Goal: Task Accomplishment & Management: Manage account settings

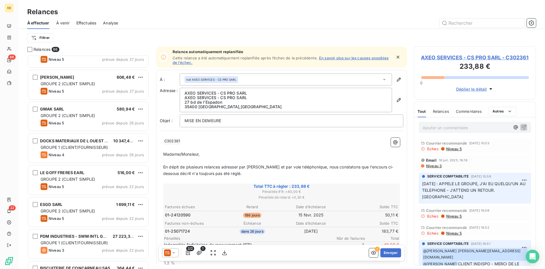
click at [439, 131] on p "Ajouter un commentaire ﻿" at bounding box center [466, 127] width 87 height 7
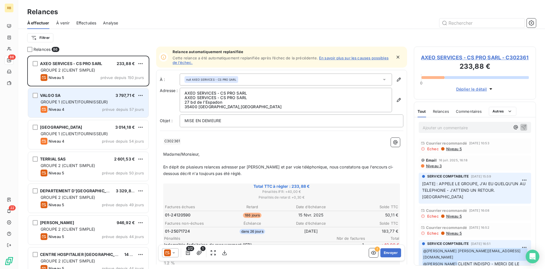
click at [96, 98] on div "VALGO SA 3 797,71 € GROUPE 1 (CLIENT/FOURNISSEUR) Niveau 4 prévue depuis 57 jou…" at bounding box center [88, 102] width 120 height 29
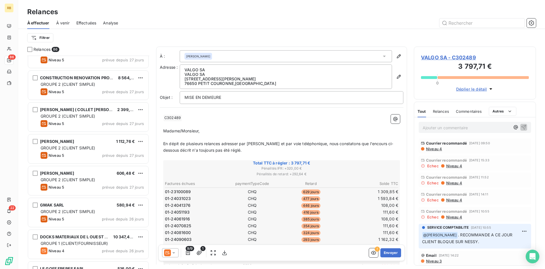
scroll to position [377, 0]
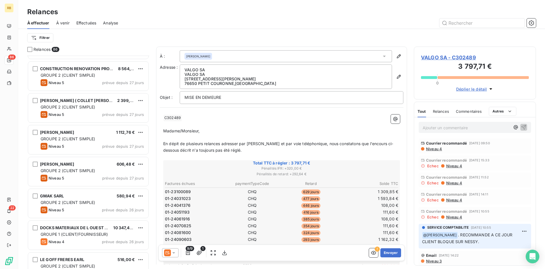
click at [121, 43] on div "Filtrer" at bounding box center [281, 37] width 509 height 11
click at [99, 43] on div "Filtrer" at bounding box center [281, 38] width 509 height 18
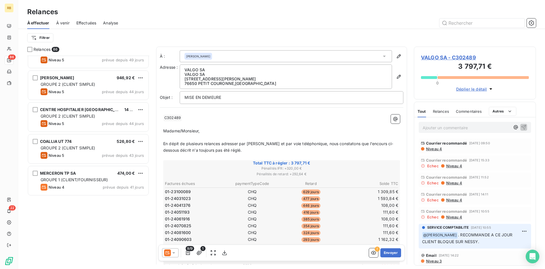
scroll to position [0, 0]
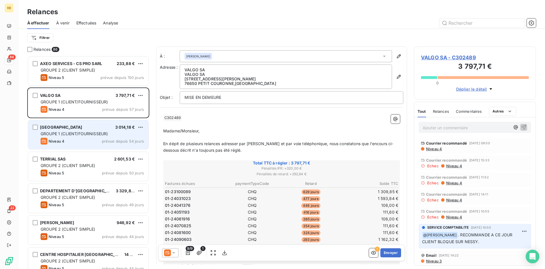
click at [77, 139] on div "Niveau 4 prévue depuis 54 jours" at bounding box center [92, 141] width 103 height 7
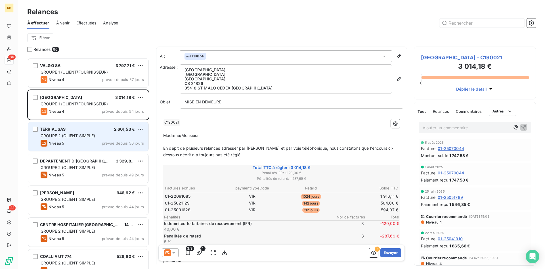
scroll to position [58, 0]
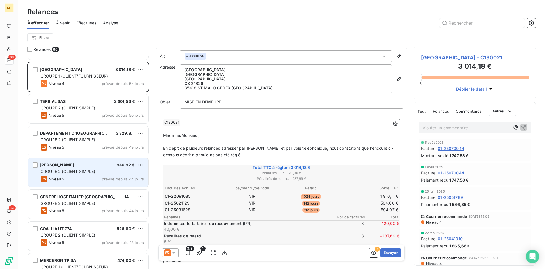
click at [81, 171] on span "GROUPE 2 (CLIENT SIMPLE)" at bounding box center [68, 171] width 55 height 5
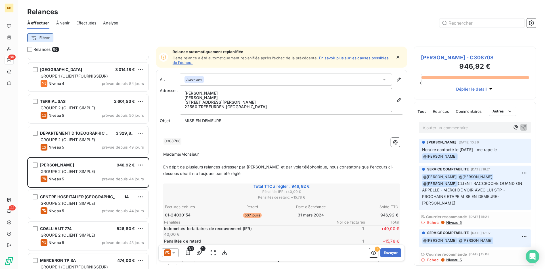
click at [41, 37] on html "RB 86 22 Relances À effectuer À venir Effectuées Analyse Filtrer Relances 86 AX…" at bounding box center [272, 134] width 545 height 269
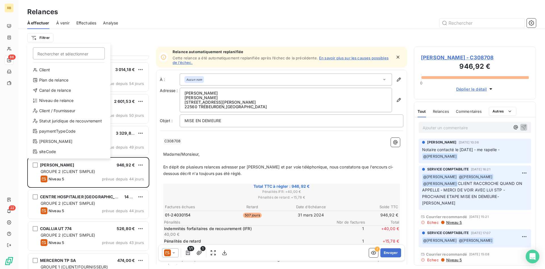
click at [129, 33] on html "RB 86 22 Relances À effectuer À venir Effectuées Analyse Filtrer Rechercher et …" at bounding box center [272, 134] width 545 height 269
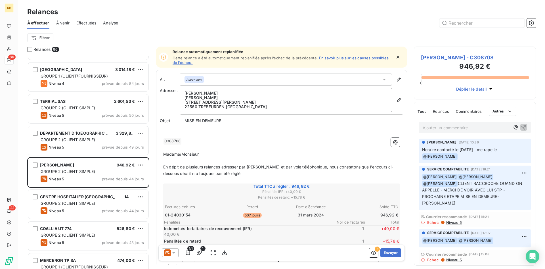
scroll to position [18, 0]
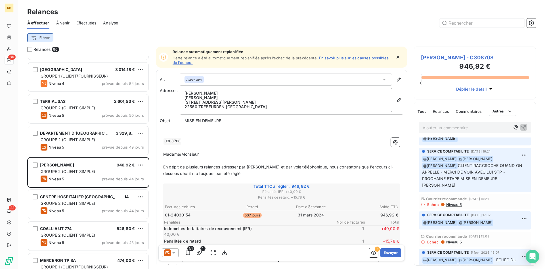
click at [43, 39] on html "RB 86 22 Relances À effectuer À venir Effectuées Analyse Filtrer Relances 86 AX…" at bounding box center [272, 134] width 545 height 269
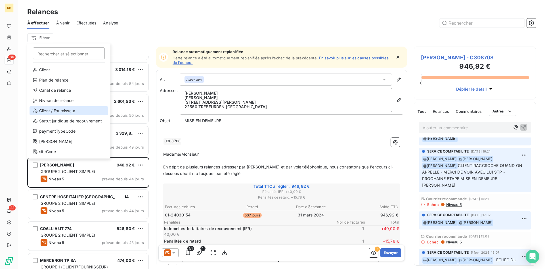
click at [48, 109] on div "Client / Fournisseur" at bounding box center [69, 110] width 79 height 9
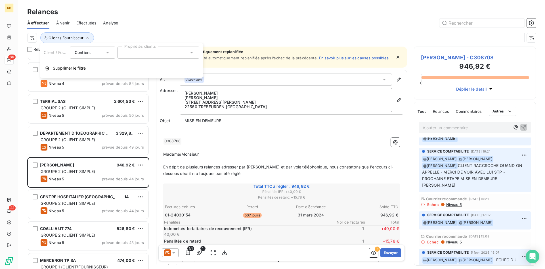
click at [126, 34] on div "Client / Fournisseur" at bounding box center [274, 37] width 495 height 11
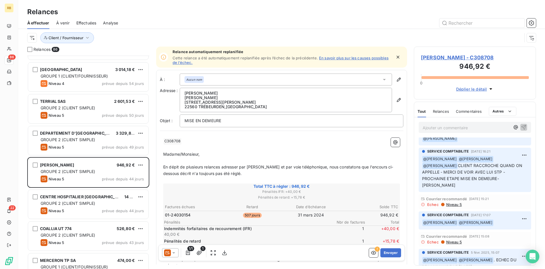
click at [478, 90] on span "Déplier le détail" at bounding box center [471, 89] width 31 height 6
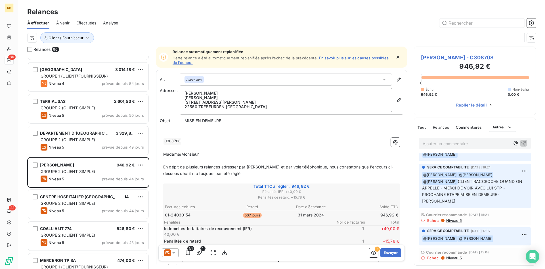
click at [475, 106] on span "Replier le détail" at bounding box center [471, 105] width 31 height 6
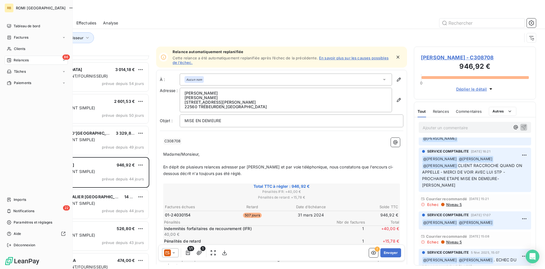
click at [12, 58] on div "Relances" at bounding box center [18, 60] width 22 height 5
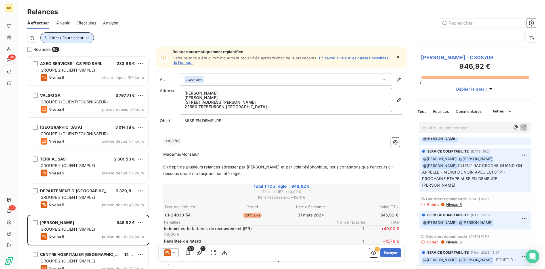
click at [76, 40] on button "Client / Fournisseur" at bounding box center [67, 37] width 54 height 11
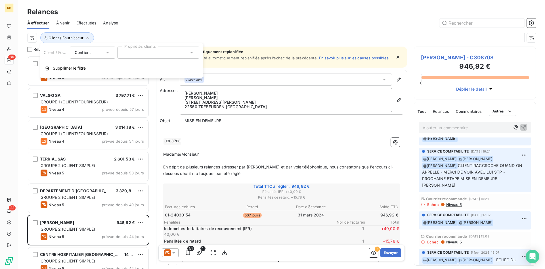
click at [95, 51] on div "Contient is" at bounding box center [90, 53] width 30 height 8
click at [95, 51] on div "Contient" at bounding box center [90, 53] width 30 height 8
click at [54, 52] on span "Client / Fournisseur" at bounding box center [62, 52] width 36 height 5
click at [35, 41] on html "RB 86 22 Relances À effectuer À venir Effectuées Analyse Client / Fournisseur R…" at bounding box center [272, 134] width 545 height 269
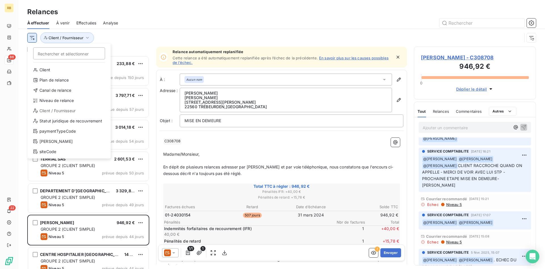
scroll to position [18, 0]
click at [68, 111] on div "Client / Fournisseur" at bounding box center [69, 110] width 79 height 9
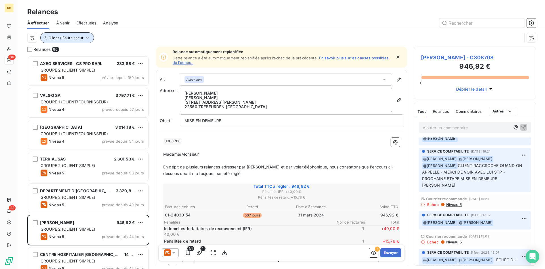
click at [47, 39] on button "Client / Fournisseur" at bounding box center [67, 37] width 54 height 11
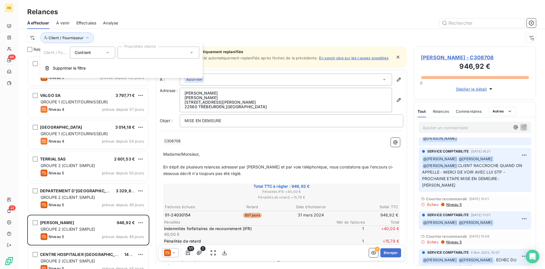
click at [83, 54] on span "Contient" at bounding box center [83, 52] width 16 height 5
click at [59, 68] on span "Supprimer le filtre" at bounding box center [69, 68] width 33 height 6
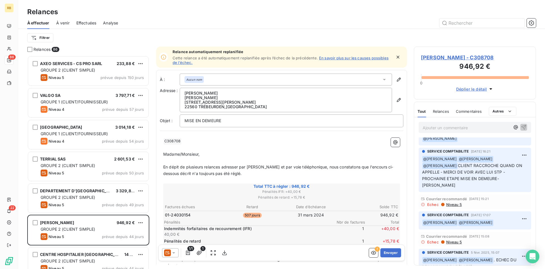
click at [75, 42] on div "Filtrer" at bounding box center [281, 37] width 509 height 11
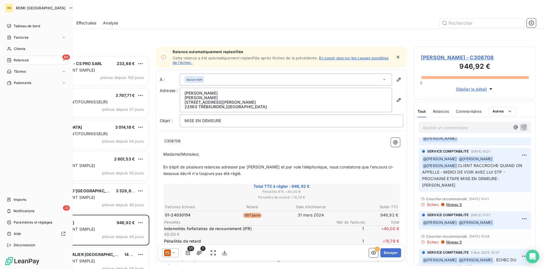
click at [11, 59] on div "Relances" at bounding box center [18, 60] width 22 height 5
click at [38, 61] on div "86 Relances" at bounding box center [36, 60] width 63 height 9
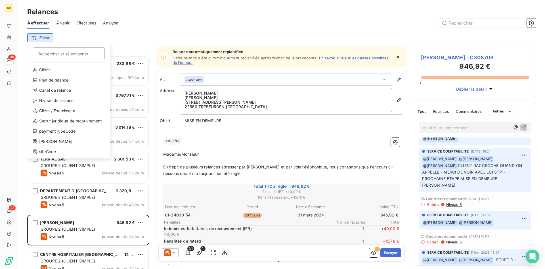
click at [38, 35] on html "RB 86 22 Relances À effectuer À venir Effectuées Analyse Filtrer Rechercher et …" at bounding box center [272, 134] width 545 height 269
click at [56, 110] on div "Client / Fournisseur" at bounding box center [69, 110] width 79 height 9
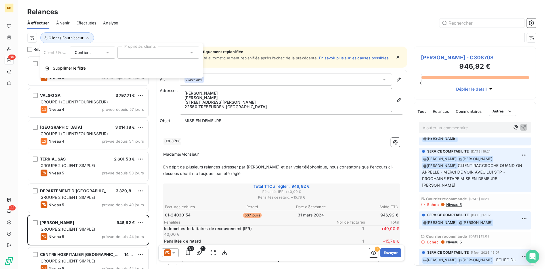
scroll to position [18, 0]
click at [94, 54] on div "Contient is" at bounding box center [90, 53] width 30 height 8
click at [129, 32] on div "Client / Fournisseur" at bounding box center [274, 37] width 495 height 11
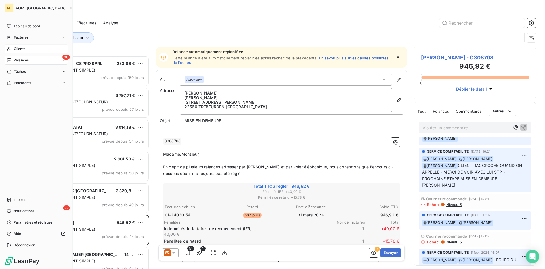
click at [14, 49] on div "Clients" at bounding box center [36, 48] width 63 height 9
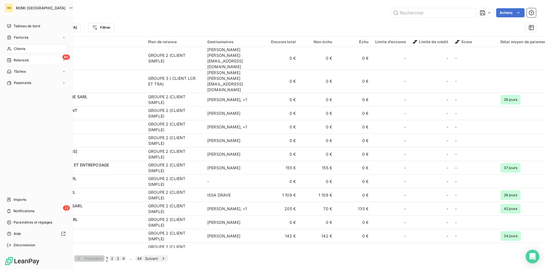
click at [22, 60] on span "Relances" at bounding box center [21, 60] width 15 height 5
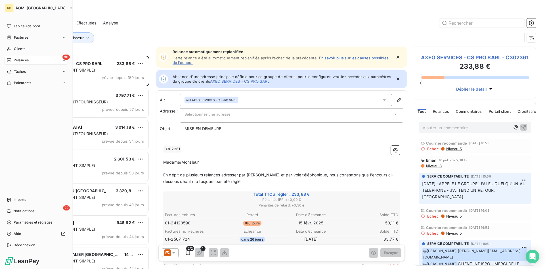
scroll to position [213, 122]
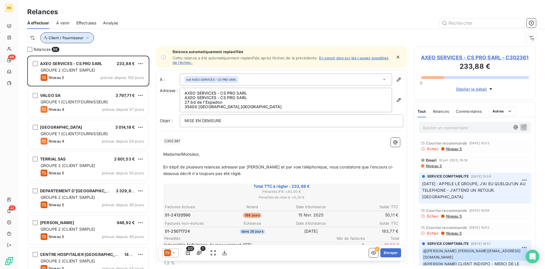
click at [79, 39] on span "Client / Fournisseur" at bounding box center [66, 37] width 35 height 5
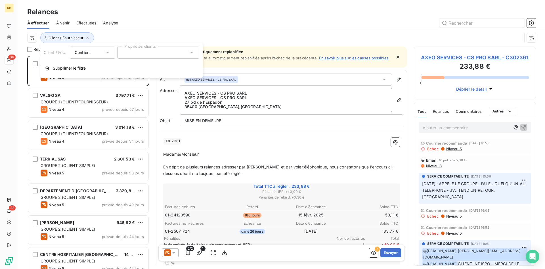
click at [96, 52] on div "Contient is" at bounding box center [90, 53] width 30 height 8
click at [96, 52] on div "Contient" at bounding box center [90, 53] width 30 height 8
click at [135, 53] on div at bounding box center [158, 53] width 82 height 12
click at [35, 38] on html "RB 86 22 Relances À effectuer À venir Effectuées Analyse Client / Fournisseur R…" at bounding box center [272, 134] width 545 height 269
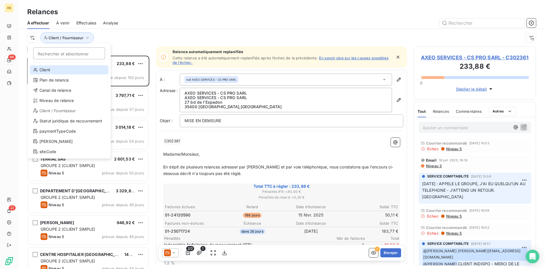
click at [45, 69] on div "Client" at bounding box center [69, 69] width 79 height 9
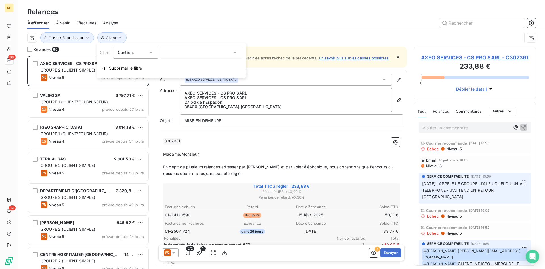
click at [130, 52] on span "Contient" at bounding box center [126, 52] width 16 height 5
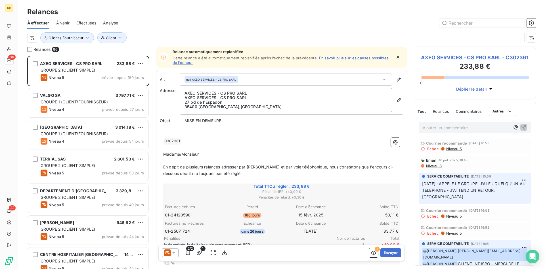
click at [138, 35] on div "Client Client / Fournisseur" at bounding box center [274, 37] width 495 height 11
click at [116, 41] on button "Client" at bounding box center [111, 37] width 29 height 11
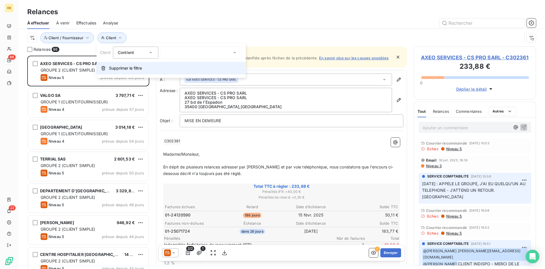
click at [119, 68] on span "Supprimer le filtre" at bounding box center [125, 68] width 33 height 6
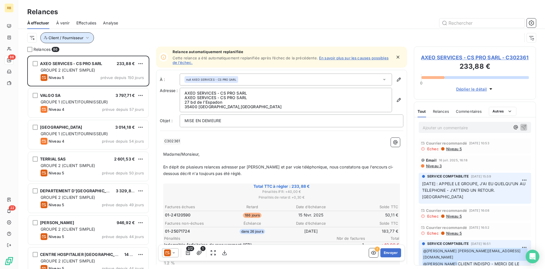
click at [85, 37] on icon "button" at bounding box center [88, 38] width 6 height 6
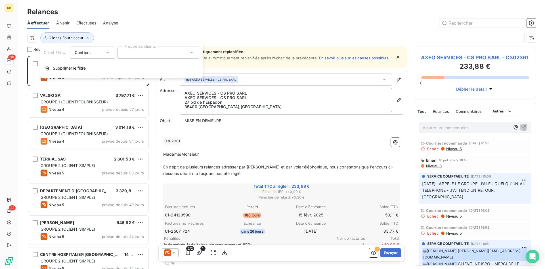
click at [108, 34] on div "Client / Fournisseur" at bounding box center [274, 37] width 495 height 11
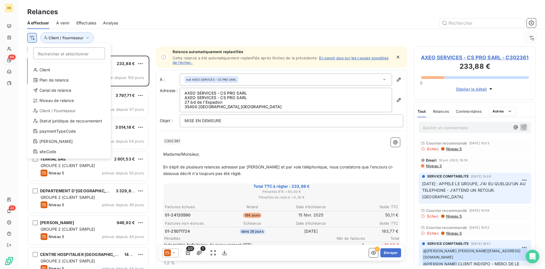
click at [35, 37] on html "RB 86 22 Relances À effectuer À venir Effectuées Analyse Rechercher et sélectio…" at bounding box center [272, 134] width 545 height 269
click at [107, 34] on html "RB 86 22 Relances À effectuer À venir Effectuées Analyse Rechercher et sélectio…" at bounding box center [272, 134] width 545 height 269
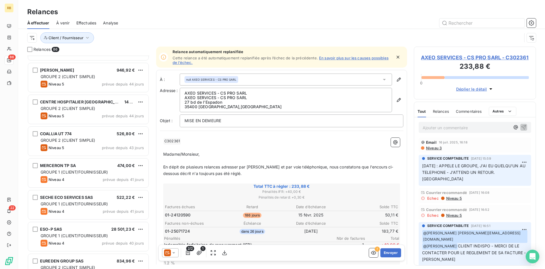
scroll to position [174, 0]
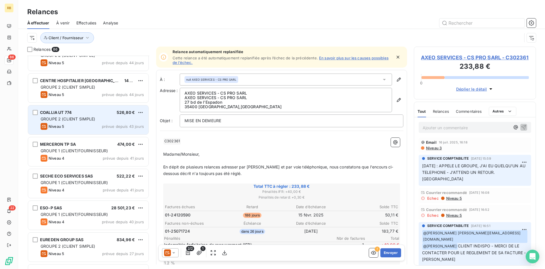
click at [81, 120] on span "GROUPE 2 (CLIENT SIMPLE)" at bounding box center [68, 118] width 55 height 5
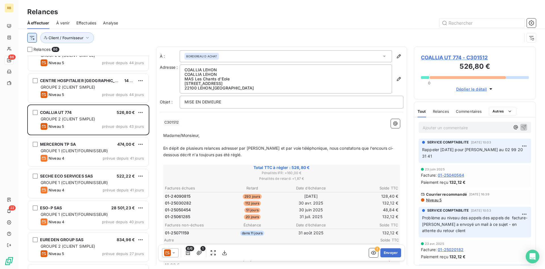
click at [33, 39] on html "RB 86 22 Relances À effectuer À venir Effectuées Analyse Client / Fournisseur R…" at bounding box center [272, 134] width 545 height 269
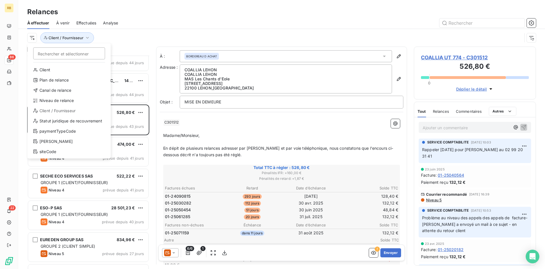
click at [115, 36] on html "RB 86 22 Relances À effectuer À venir Effectuées Analyse Rechercher et sélectio…" at bounding box center [272, 134] width 545 height 269
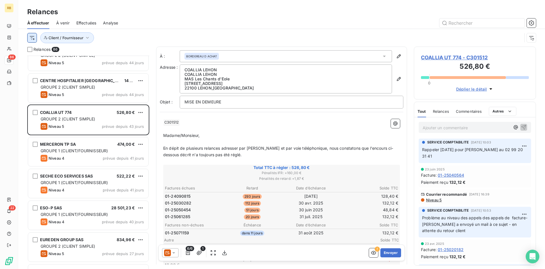
click at [33, 39] on html "RB 86 22 Relances À effectuer À venir Effectuées Analyse Client / Fournisseur R…" at bounding box center [272, 134] width 545 height 269
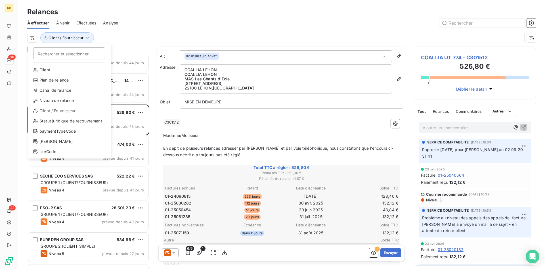
click at [45, 109] on div "Client / Fournisseur" at bounding box center [69, 110] width 79 height 9
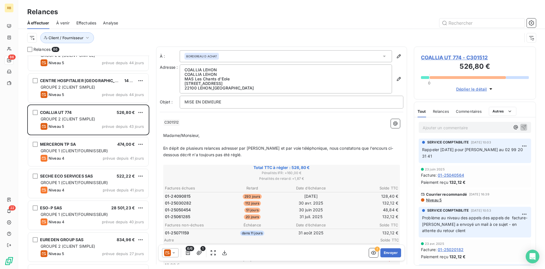
scroll to position [0, 0]
click at [93, 49] on div "Relances 86" at bounding box center [88, 50] width 122 height 6
click at [29, 52] on div at bounding box center [29, 49] width 5 height 5
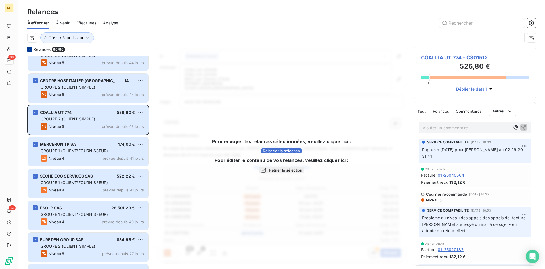
click at [29, 51] on div at bounding box center [29, 49] width 5 height 5
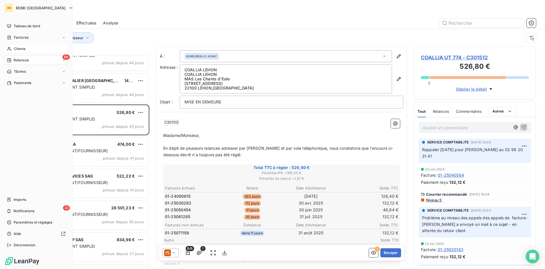
click at [21, 47] on span "Clients" at bounding box center [19, 48] width 11 height 5
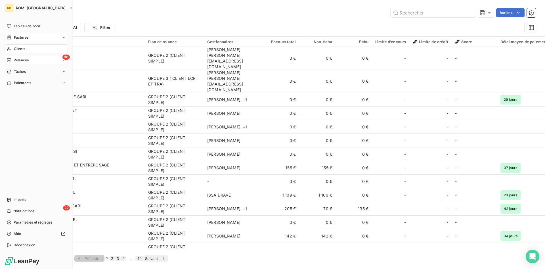
click at [26, 36] on span "Factures" at bounding box center [21, 37] width 14 height 5
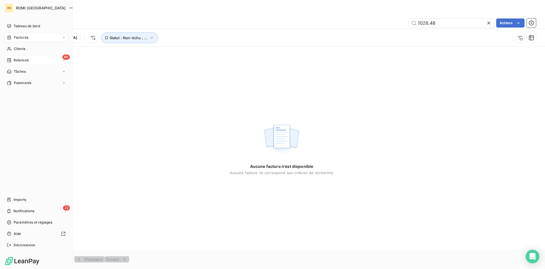
click at [23, 60] on span "Relances" at bounding box center [21, 60] width 15 height 5
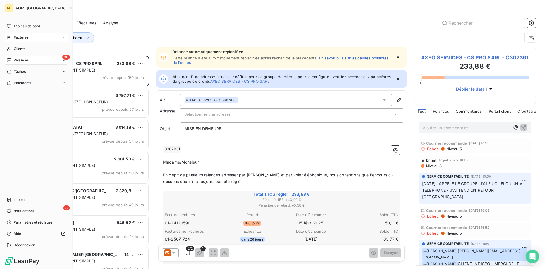
scroll to position [213, 122]
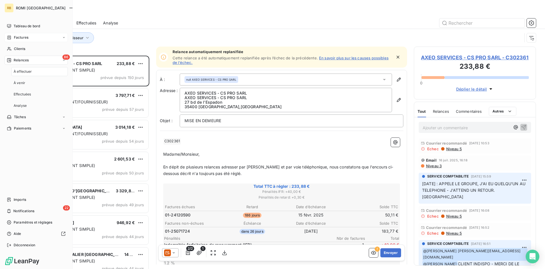
click at [30, 60] on div "86 Relances" at bounding box center [36, 60] width 63 height 9
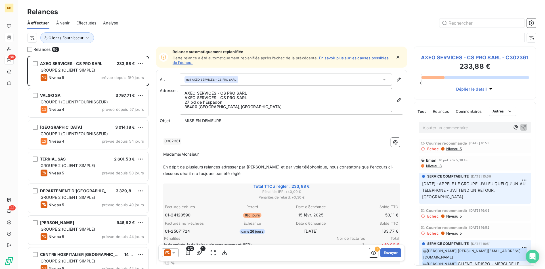
click at [155, 32] on div "Client / Fournisseur" at bounding box center [281, 38] width 509 height 18
click at [79, 38] on span "Client / Fournisseur" at bounding box center [66, 37] width 35 height 5
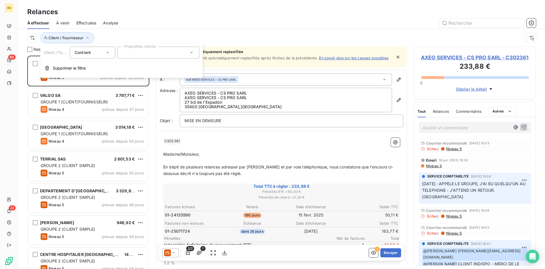
click at [97, 56] on div "Contient is" at bounding box center [90, 53] width 30 height 8
click at [97, 56] on div "Contient" at bounding box center [90, 53] width 30 height 8
click at [117, 56] on div at bounding box center [158, 53] width 82 height 12
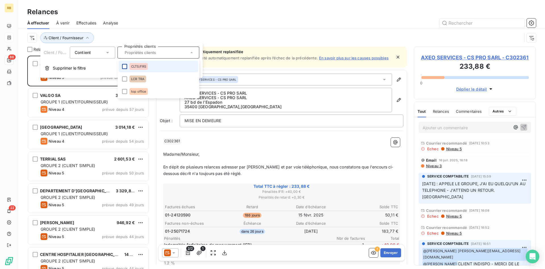
click at [125, 65] on div at bounding box center [124, 66] width 5 height 5
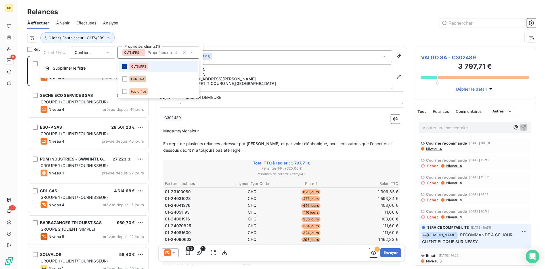
scroll to position [213, 122]
click at [147, 33] on div "Client / Fournisseur : CLTS/FRS" at bounding box center [274, 37] width 495 height 11
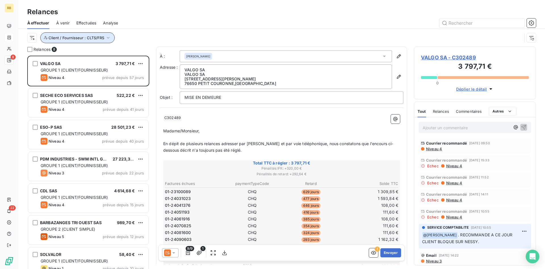
click at [100, 39] on span "Client / Fournisseur : CLTS/FRS" at bounding box center [77, 37] width 56 height 5
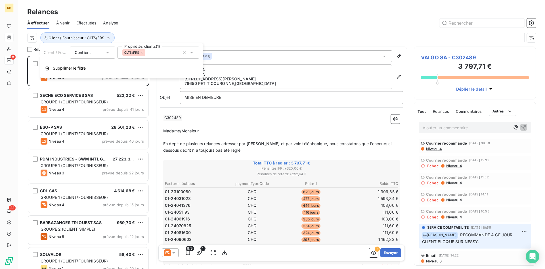
click at [142, 53] on icon at bounding box center [141, 52] width 3 height 3
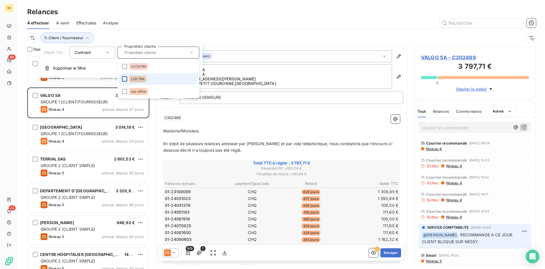
click at [127, 79] on div at bounding box center [124, 78] width 5 height 5
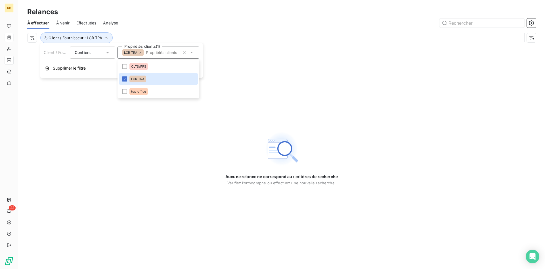
click at [150, 16] on div "Relances" at bounding box center [281, 12] width 527 height 10
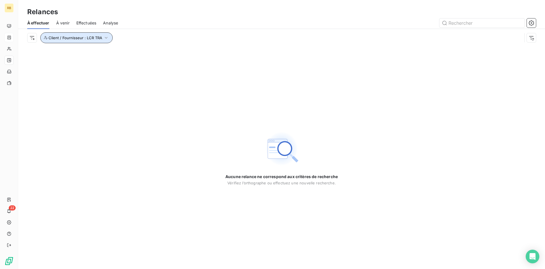
click at [106, 37] on icon "button" at bounding box center [106, 38] width 6 height 6
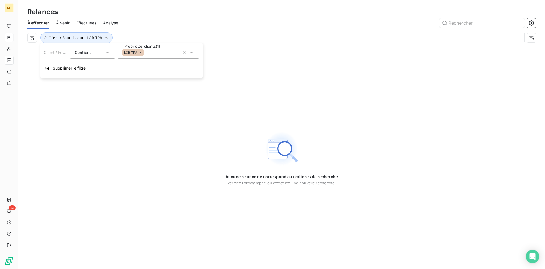
click at [142, 53] on icon at bounding box center [139, 52] width 3 height 3
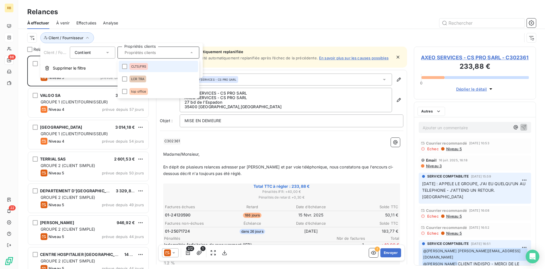
scroll to position [213, 122]
click at [125, 93] on div at bounding box center [124, 91] width 5 height 5
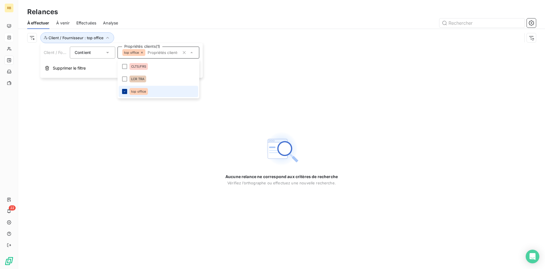
click at [127, 89] on div at bounding box center [124, 91] width 5 height 5
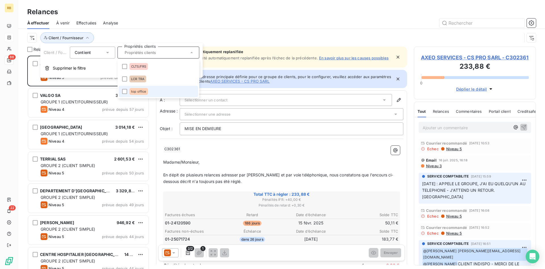
scroll to position [213, 122]
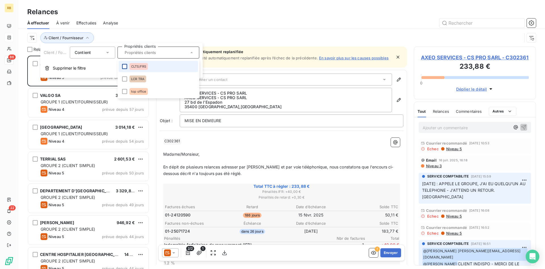
click at [125, 65] on div at bounding box center [124, 66] width 5 height 5
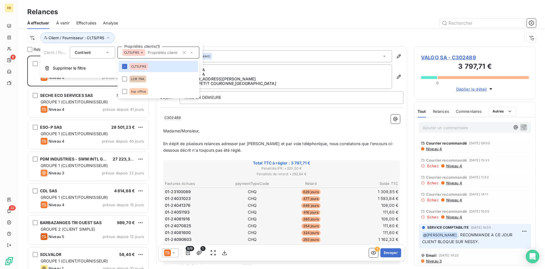
click at [134, 25] on div at bounding box center [330, 22] width 411 height 9
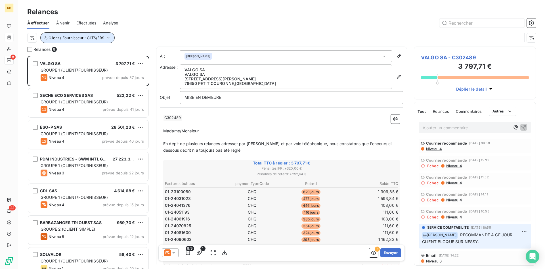
click at [108, 37] on icon "button" at bounding box center [108, 38] width 6 height 6
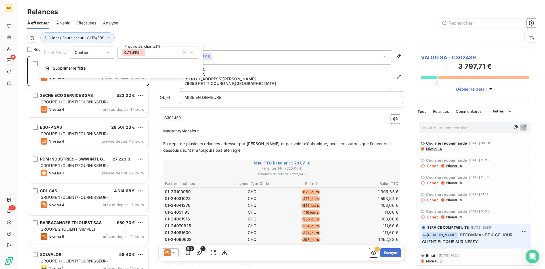
click at [142, 52] on icon at bounding box center [141, 52] width 3 height 3
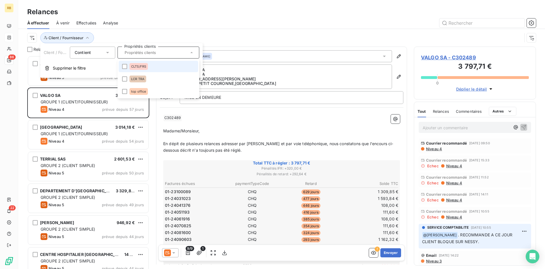
click at [142, 33] on div "Client / Fournisseur" at bounding box center [274, 37] width 495 height 11
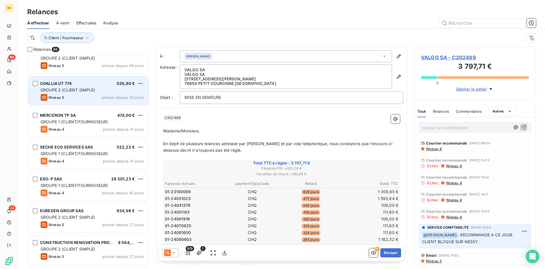
scroll to position [29, 0]
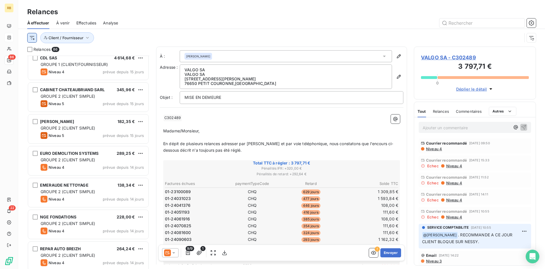
click at [33, 36] on html "RB 86 22 Relances À effectuer À venir Effectuées Analyse Client / Fournisseur R…" at bounding box center [272, 134] width 545 height 269
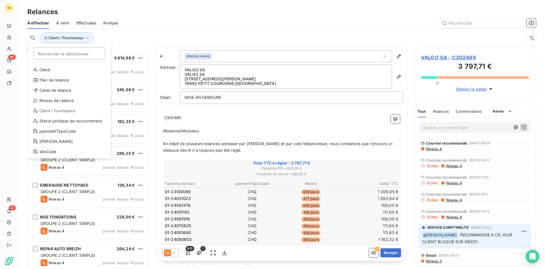
click at [129, 43] on html "RB 86 22 Relances À effectuer À venir Effectuées Analyse Rechercher et sélectio…" at bounding box center [272, 134] width 545 height 269
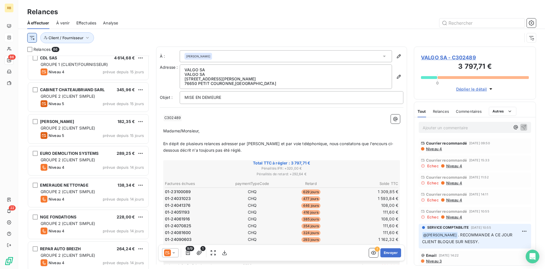
click at [32, 40] on html "RB 86 22 Relances À effectuer À venir Effectuées Analyse Client / Fournisseur R…" at bounding box center [272, 134] width 545 height 269
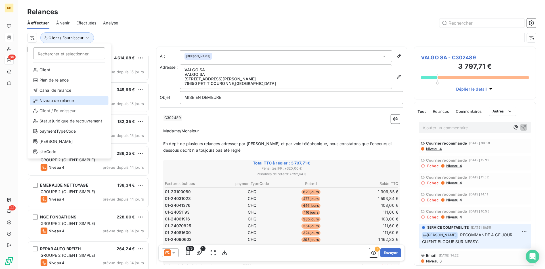
click at [71, 101] on div "Niveau de relance" at bounding box center [69, 100] width 79 height 9
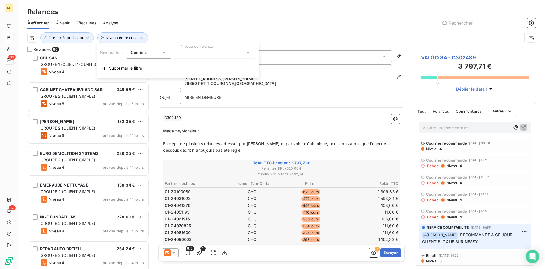
click at [165, 56] on div "Contient" at bounding box center [148, 53] width 45 height 12
click at [194, 53] on div at bounding box center [215, 53] width 82 height 12
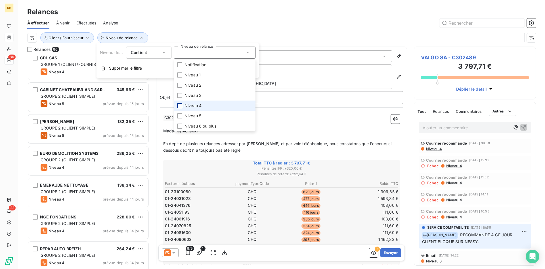
click at [178, 107] on div at bounding box center [179, 105] width 5 height 5
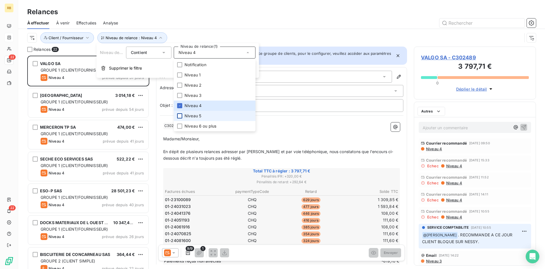
click at [178, 117] on div at bounding box center [179, 115] width 5 height 5
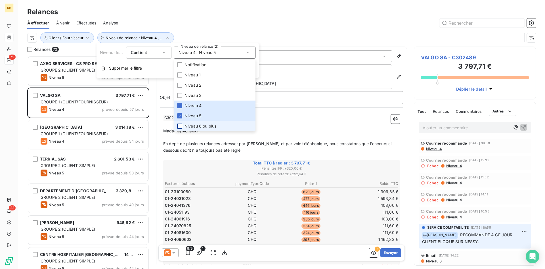
click at [179, 125] on div at bounding box center [179, 125] width 5 height 5
click at [187, 29] on div "Niveau de relance : Niveau 4 , ... Client / Fournisseur" at bounding box center [281, 38] width 509 height 18
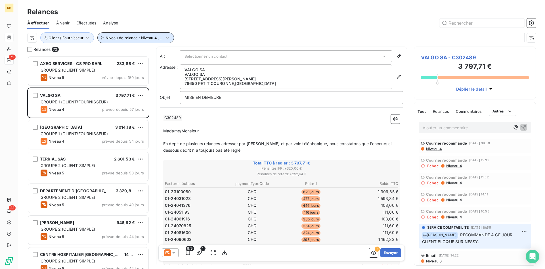
click at [136, 39] on span "Niveau de relance : Niveau 4 , ..." at bounding box center [135, 37] width 58 height 5
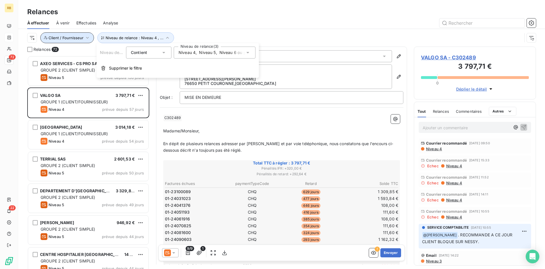
click at [76, 39] on span "Client / Fournisseur" at bounding box center [66, 37] width 35 height 5
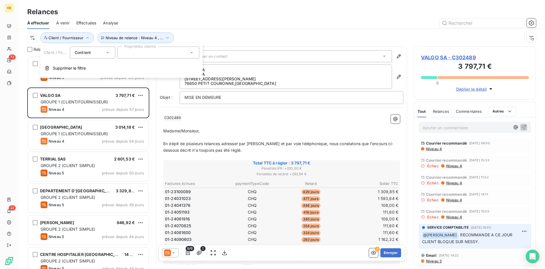
click at [130, 55] on div at bounding box center [158, 53] width 82 height 12
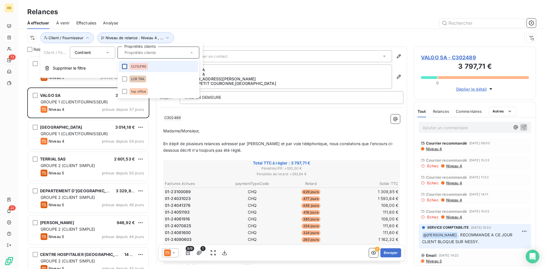
click at [123, 65] on div at bounding box center [124, 66] width 5 height 5
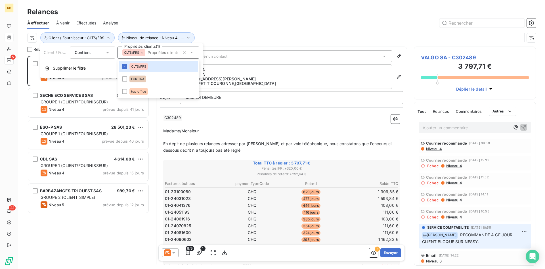
click at [206, 24] on div at bounding box center [330, 22] width 411 height 9
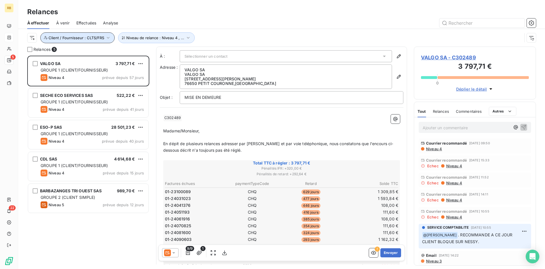
click at [79, 36] on span "Client / Fournisseur : CLTS/FRS" at bounding box center [77, 37] width 56 height 5
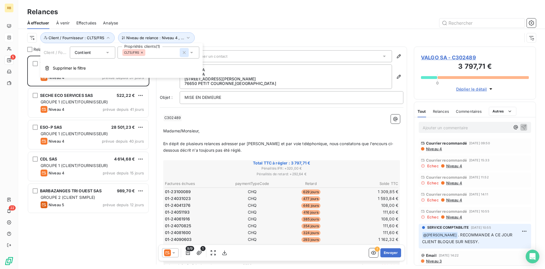
click at [184, 53] on icon "button" at bounding box center [184, 52] width 3 height 3
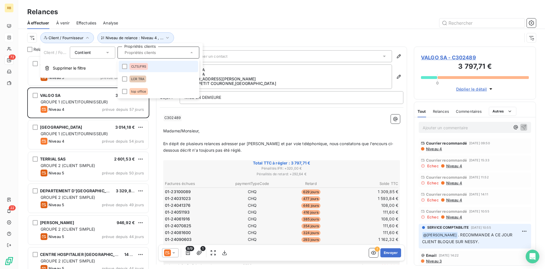
click at [98, 53] on div "Contient" at bounding box center [90, 53] width 30 height 8
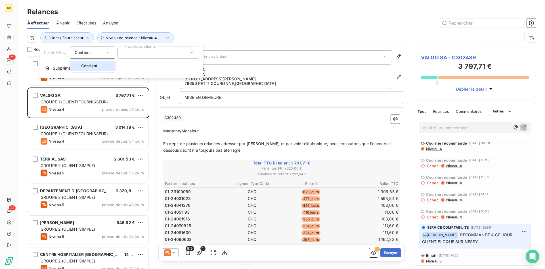
click at [147, 52] on div at bounding box center [158, 53] width 82 height 12
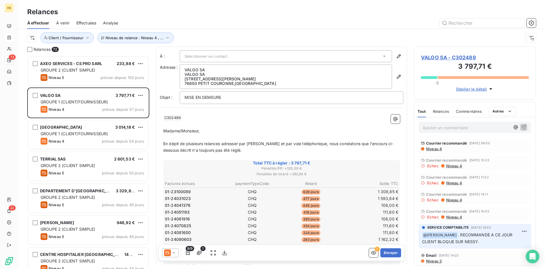
click at [203, 39] on div "Niveau de relance : Niveau 4 , ... Client / Fournisseur" at bounding box center [274, 37] width 495 height 11
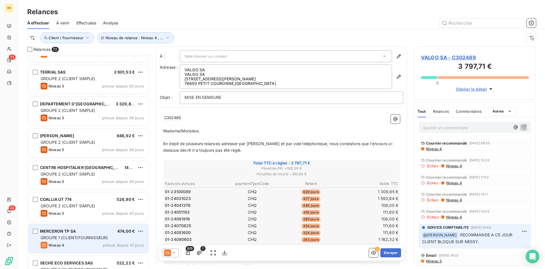
scroll to position [0, 0]
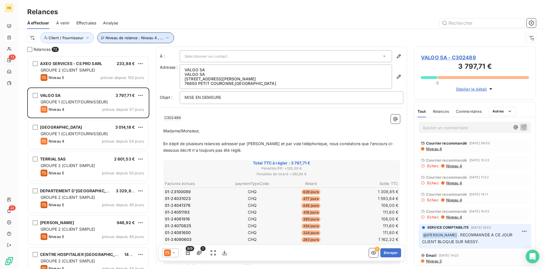
click at [130, 36] on span "Niveau de relance : Niveau 4 , ..." at bounding box center [135, 37] width 58 height 5
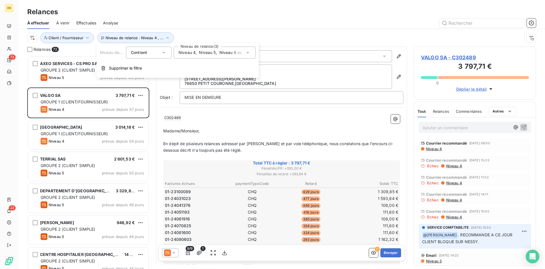
click at [80, 51] on div "Relances 72" at bounding box center [88, 50] width 122 height 6
click at [74, 44] on div "Niveau de relance : Niveau 4 , ... Client / Fournisseur" at bounding box center [281, 38] width 509 height 18
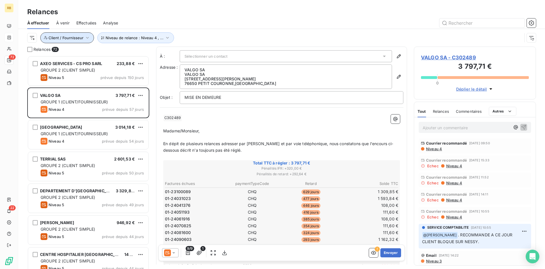
click at [74, 42] on button "Client / Fournisseur" at bounding box center [67, 37] width 54 height 11
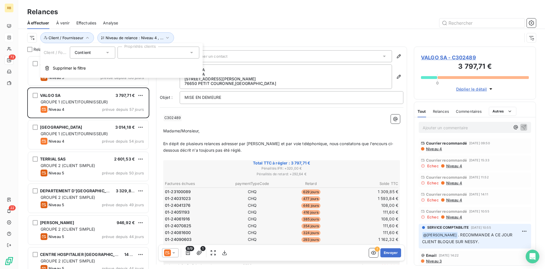
click at [141, 55] on div at bounding box center [158, 53] width 82 height 12
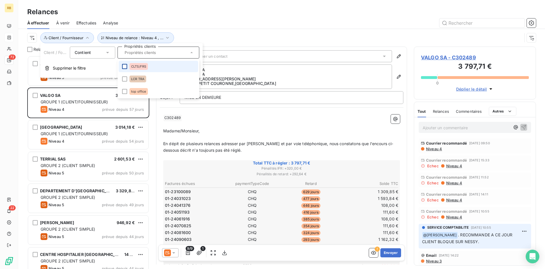
click at [124, 66] on div at bounding box center [124, 66] width 5 height 5
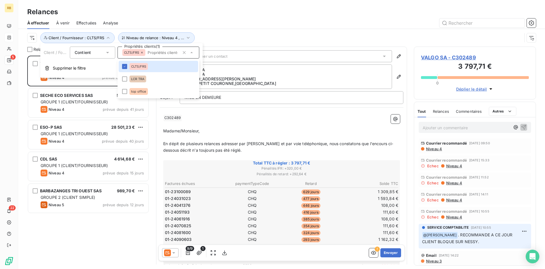
click at [220, 33] on div "Niveau de relance : Niveau 4 , ... Client / Fournisseur : CLTS/FRS" at bounding box center [274, 37] width 495 height 11
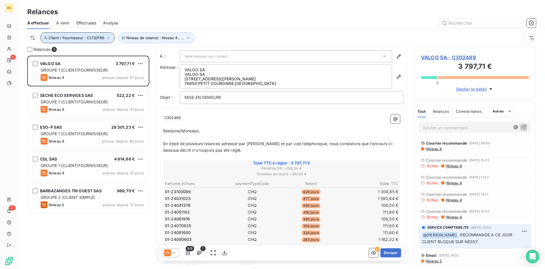
click at [91, 41] on button "Client / Fournisseur : CLTS/FRS" at bounding box center [77, 37] width 74 height 11
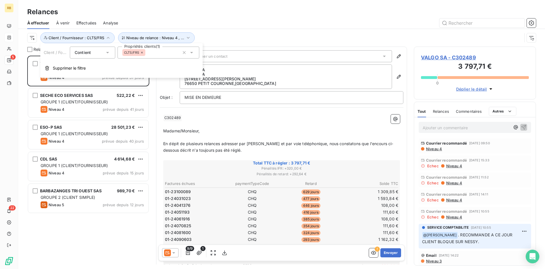
click at [141, 53] on icon at bounding box center [141, 52] width 3 height 3
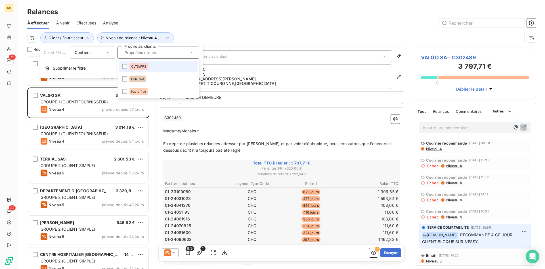
click at [201, 31] on div "Niveau de relance : Niveau 4 , ... Client / Fournisseur" at bounding box center [281, 38] width 509 height 18
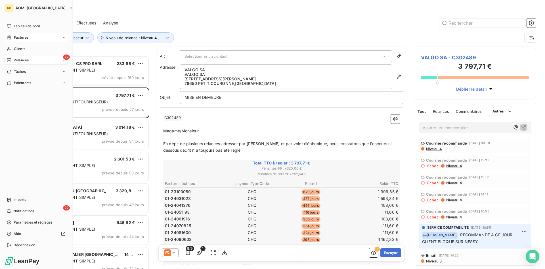
click at [14, 60] on span "Relances" at bounding box center [21, 60] width 15 height 5
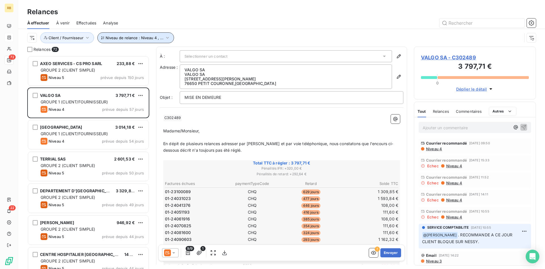
click at [166, 38] on icon "button" at bounding box center [167, 38] width 3 height 2
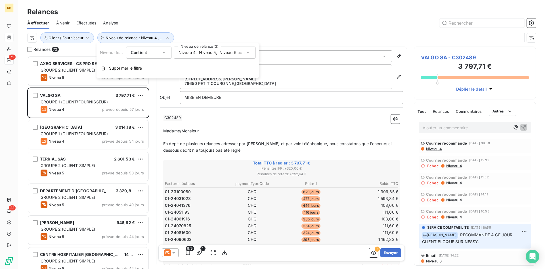
click at [154, 53] on div "Contient is" at bounding box center [146, 53] width 30 height 8
click at [183, 34] on div "Niveau de relance : Niveau 4 , ... Client / Fournisseur" at bounding box center [274, 37] width 495 height 11
click at [83, 49] on div "Relances 72" at bounding box center [88, 50] width 122 height 6
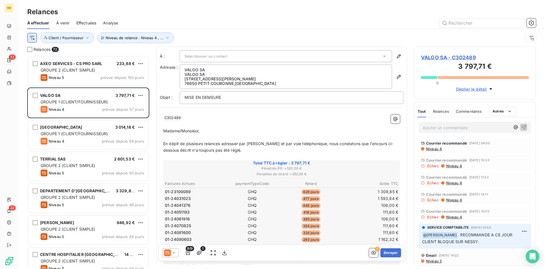
click at [34, 37] on html "RB 72 22 Relances À effectuer À venir Effectuées Analyse Niveau de relance : Ni…" at bounding box center [272, 134] width 545 height 269
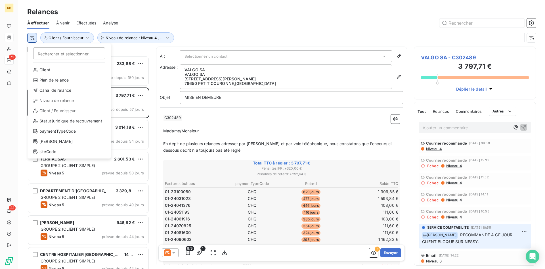
scroll to position [213, 122]
click at [57, 102] on div "Niveau de relance" at bounding box center [69, 100] width 79 height 9
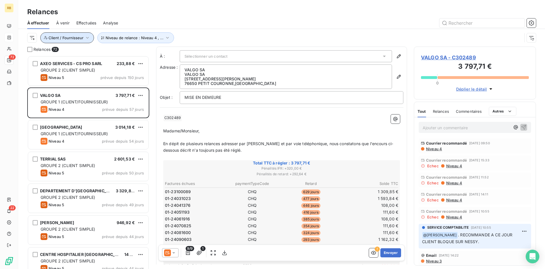
click at [85, 40] on icon "button" at bounding box center [88, 38] width 6 height 6
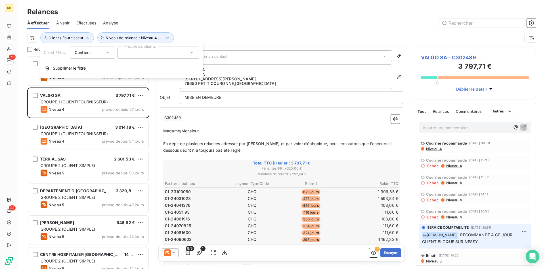
click at [216, 34] on div "Niveau de relance : Niveau 4 , ... Client / Fournisseur" at bounding box center [274, 37] width 495 height 11
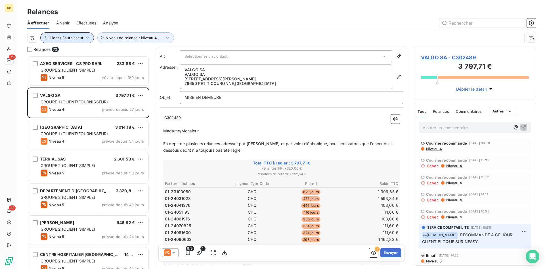
click at [85, 36] on icon "button" at bounding box center [88, 38] width 6 height 6
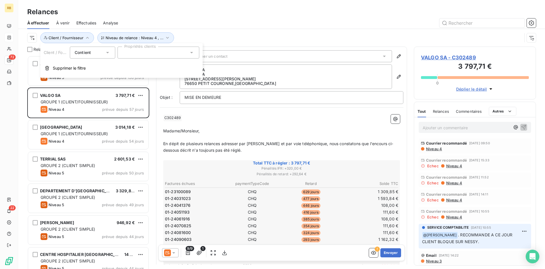
click at [181, 54] on div at bounding box center [158, 53] width 82 height 12
click at [203, 28] on div "À effectuer À venir Effectuées Analyse" at bounding box center [281, 23] width 527 height 12
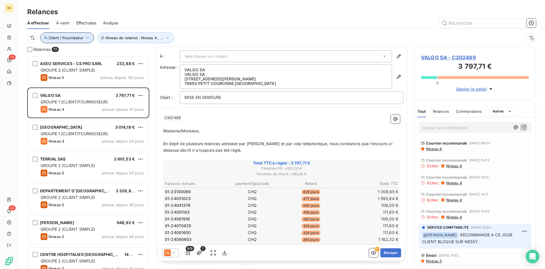
click at [74, 38] on span "Client / Fournisseur" at bounding box center [66, 37] width 35 height 5
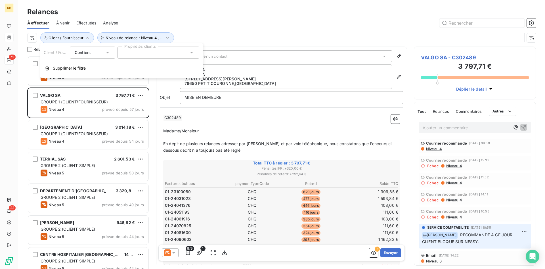
click at [201, 33] on div "Niveau de relance : Niveau 4 , ... Client / Fournisseur" at bounding box center [274, 37] width 495 height 11
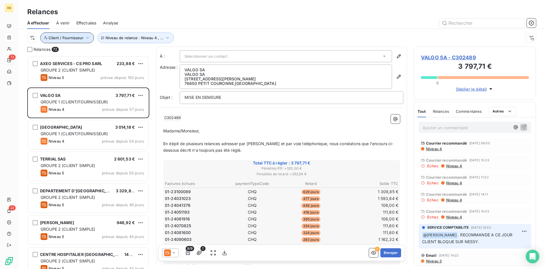
click at [78, 34] on button "Client / Fournisseur" at bounding box center [67, 37] width 54 height 11
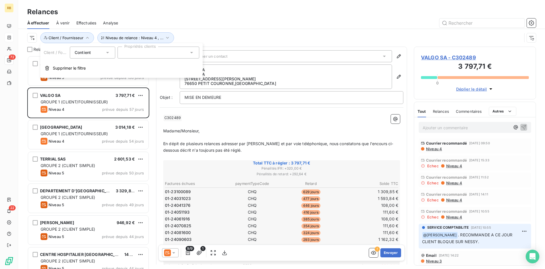
click at [209, 32] on div "Niveau de relance : Niveau 4 , ... Client / Fournisseur" at bounding box center [281, 38] width 509 height 18
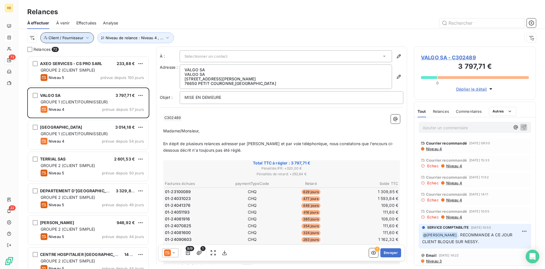
click at [77, 39] on span "Client / Fournisseur" at bounding box center [66, 37] width 35 height 5
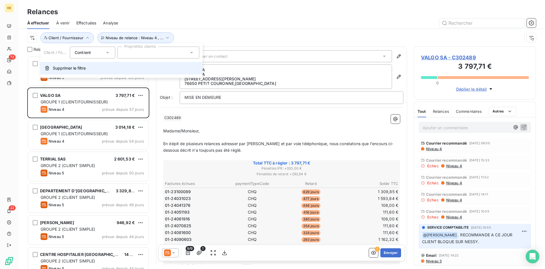
click at [65, 69] on span "Supprimer le filtre" at bounding box center [69, 68] width 33 height 6
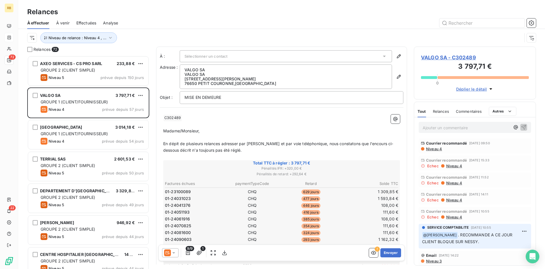
click at [131, 38] on div "Niveau de relance : Niveau 4 , ..." at bounding box center [274, 37] width 495 height 11
click at [79, 39] on span "Niveau de relance : Niveau 4 , ..." at bounding box center [78, 37] width 58 height 5
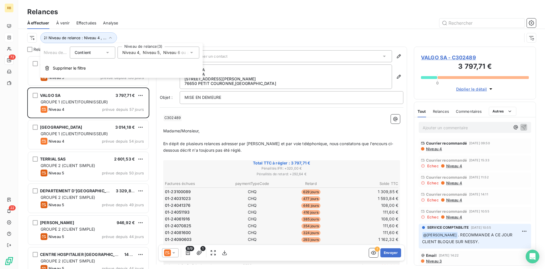
click at [146, 56] on div "Niveau 4 , Niveau 5 , Niveau 6 ou plus" at bounding box center [158, 53] width 82 height 12
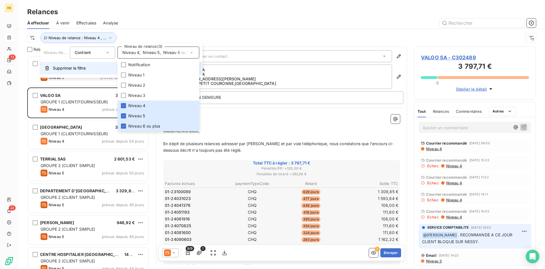
click at [74, 68] on span "Supprimer le filtre" at bounding box center [69, 68] width 33 height 6
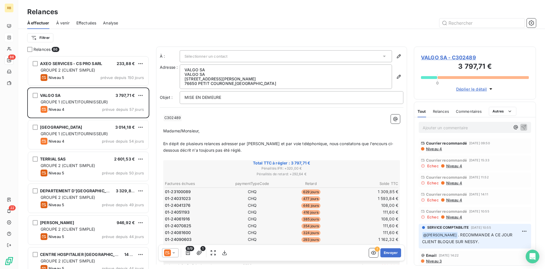
click at [124, 47] on div "Relances 86" at bounding box center [88, 50] width 122 height 6
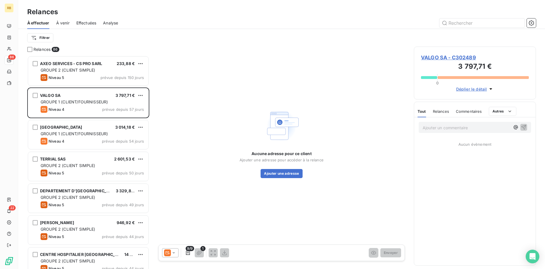
scroll to position [213, 122]
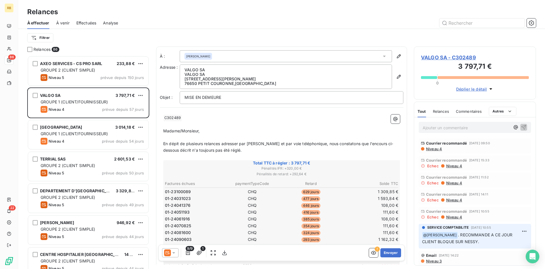
click at [79, 46] on div "Filtrer" at bounding box center [281, 38] width 509 height 18
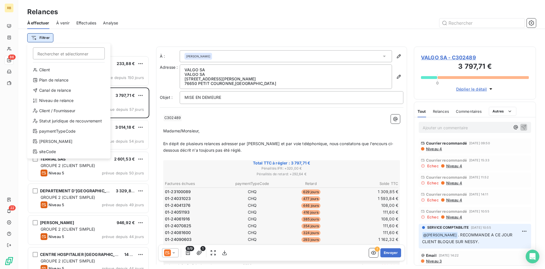
click at [52, 41] on html "RB 86 22 Relances À effectuer À venir Effectuées Analyse Filtrer Rechercher et …" at bounding box center [272, 134] width 545 height 269
click at [49, 111] on div "Client / Fournisseur" at bounding box center [69, 110] width 79 height 9
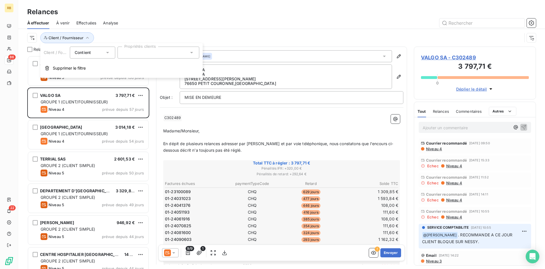
click at [122, 51] on div at bounding box center [158, 53] width 82 height 12
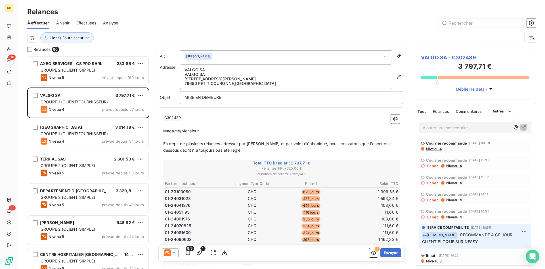
click at [96, 33] on div "Client / Fournisseur" at bounding box center [274, 37] width 495 height 11
click at [30, 41] on html "RB 86 22 Relances À effectuer À venir Effectuées Analyse Client / Fournisseur R…" at bounding box center [272, 134] width 545 height 269
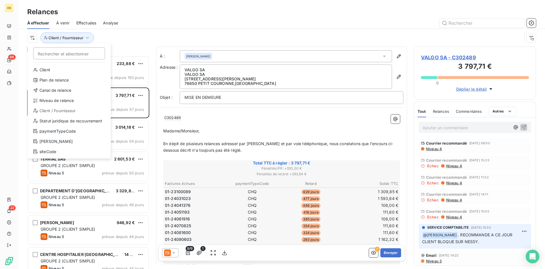
click at [64, 33] on html "RB 86 22 Relances À effectuer À venir Effectuées Analyse Rechercher et sélectio…" at bounding box center [272, 134] width 545 height 269
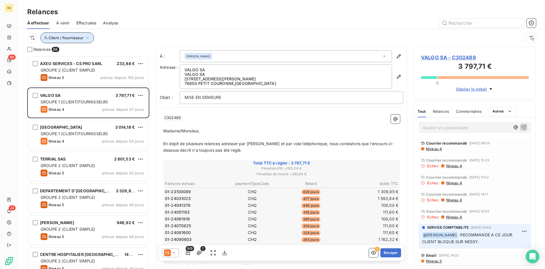
click at [85, 40] on icon "button" at bounding box center [88, 38] width 6 height 6
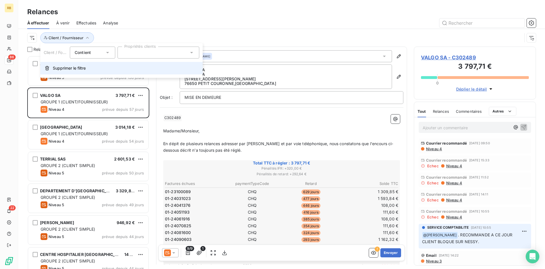
click at [75, 64] on button "Supprimer le filtre" at bounding box center [121, 68] width 162 height 12
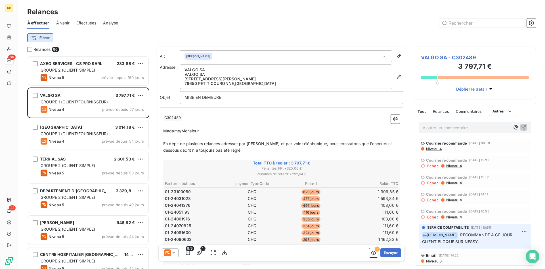
click at [41, 41] on html "RB 86 22 Relances À effectuer À venir Effectuées Analyse Filtrer Relances 86 AX…" at bounding box center [272, 134] width 545 height 269
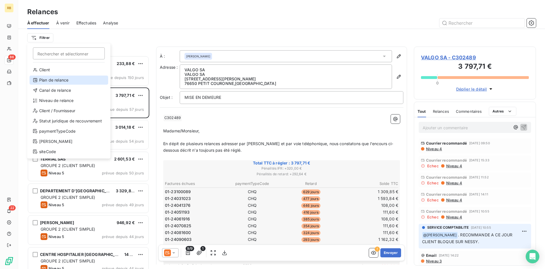
click at [45, 82] on div "Plan de relance" at bounding box center [69, 79] width 79 height 9
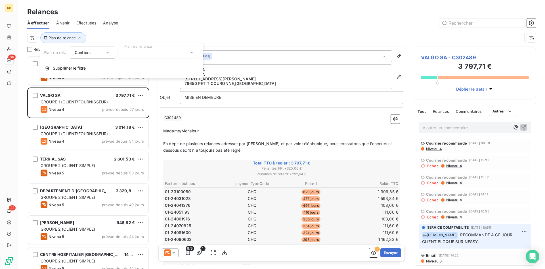
click at [139, 51] on div at bounding box center [158, 53] width 82 height 12
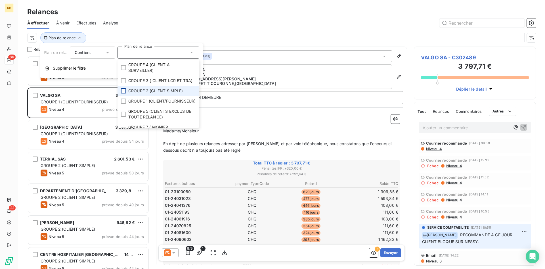
click at [123, 91] on div at bounding box center [123, 90] width 5 height 5
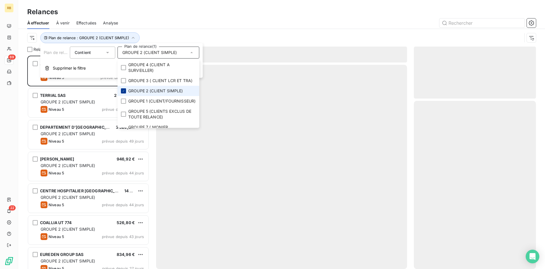
scroll to position [213, 122]
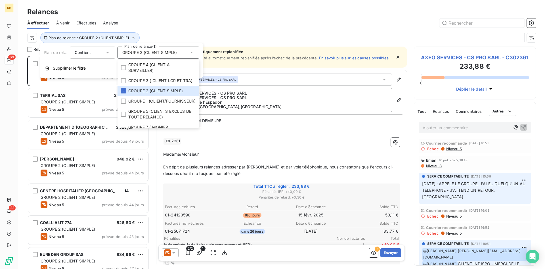
click at [165, 32] on div "Plan de relance : GROUPE 2 (CLIENT SIMPLE)" at bounding box center [281, 38] width 509 height 18
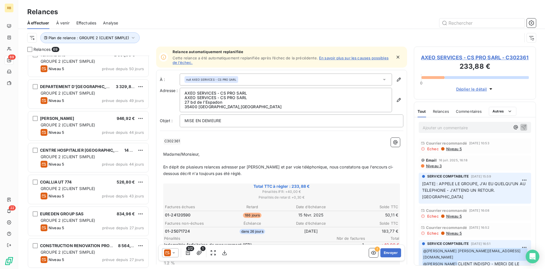
scroll to position [0, 0]
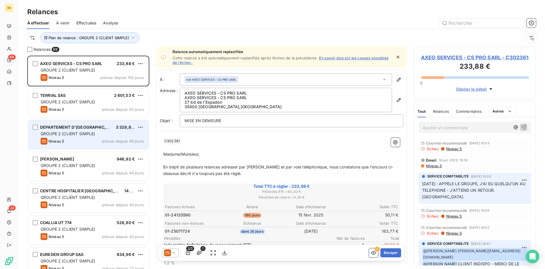
click at [89, 130] on div "DEPARTEMENT D'ILLE & VILAINE 3 329,81 € GROUPE 2 (CLIENT SIMPLE) Niveau 5 prévu…" at bounding box center [88, 134] width 120 height 29
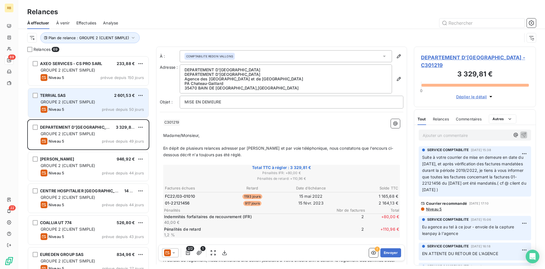
click at [89, 114] on div "TERRIAL SAS 2 601,53 € GROUPE 2 (CLIENT SIMPLE) Niveau 5 prévue depuis 50 jours" at bounding box center [88, 102] width 120 height 29
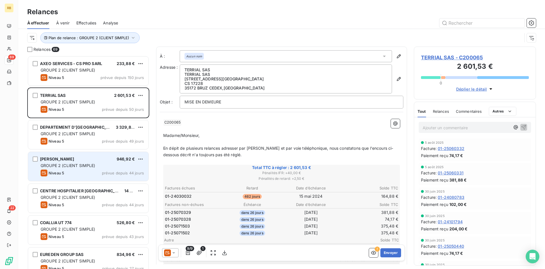
click at [88, 157] on div "DANIEL GEORGES 946,92 €" at bounding box center [92, 158] width 103 height 5
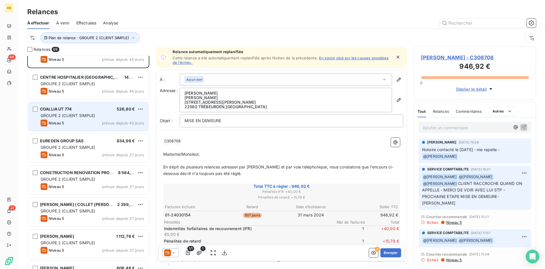
scroll to position [116, 0]
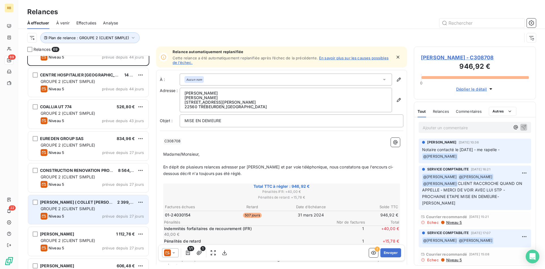
click at [83, 201] on span "JEAN GUY COLLET ( COLLET CAROLE HERVE)" at bounding box center [85, 201] width 90 height 5
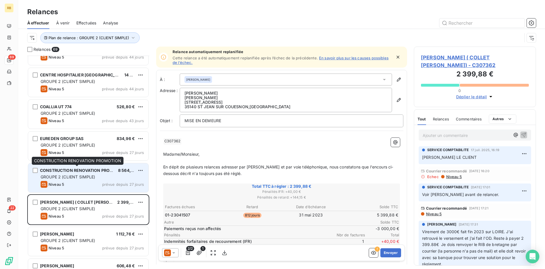
click at [77, 169] on span "CONSTRUCTION RENOVATION PROMOTION" at bounding box center [83, 170] width 87 height 5
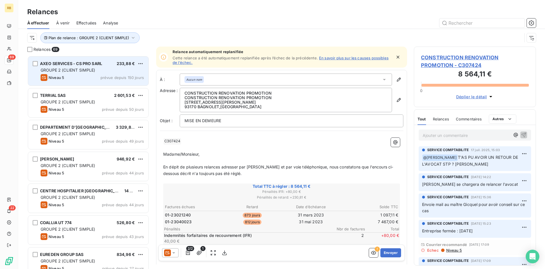
click at [91, 69] on span "GROUPE 2 (CLIENT SIMPLE)" at bounding box center [68, 70] width 55 height 5
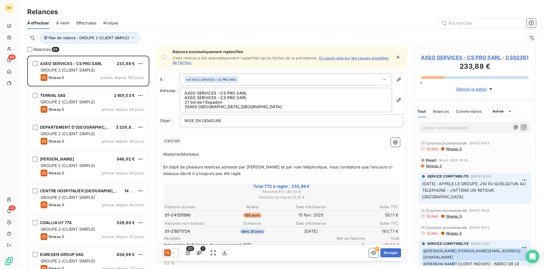
click at [434, 131] on p "Ajouter un commentaire ﻿" at bounding box center [466, 127] width 87 height 7
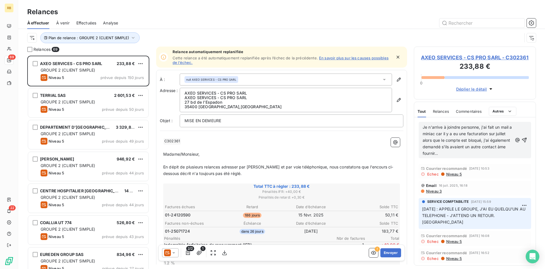
click at [500, 153] on span "Je n'arrive à joindre personne, j'ai fait un mail a miniac car il y a eu une fa…" at bounding box center [468, 140] width 91 height 31
click at [467, 156] on p "Je n'arrive à joindre personne, j'ai fait un mail a miniac car il y a eu une fa…" at bounding box center [468, 140] width 90 height 32
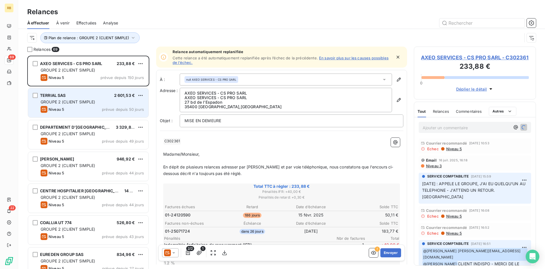
click at [62, 107] on div "Niveau 5" at bounding box center [53, 109] width 24 height 7
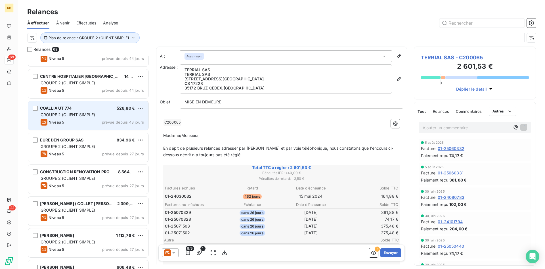
scroll to position [116, 0]
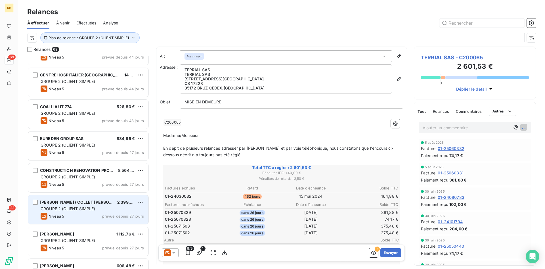
click at [84, 215] on div "Niveau 5 prévue depuis 27 jours" at bounding box center [92, 216] width 103 height 7
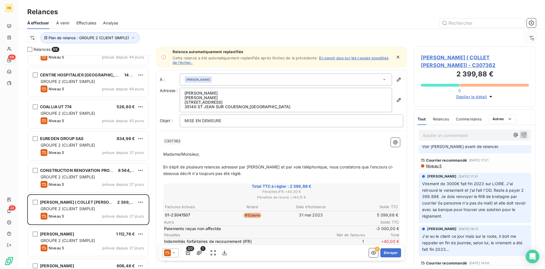
scroll to position [58, 0]
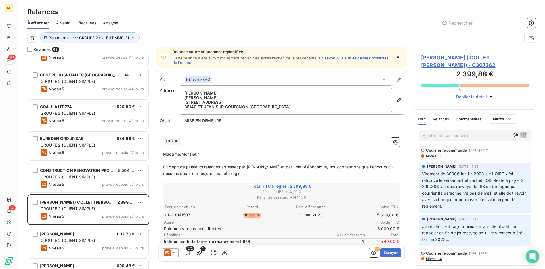
click at [447, 135] on p "Ajouter un commentaire ﻿" at bounding box center [466, 135] width 87 height 7
click at [465, 139] on p "﻿ @ ISSA DRAVE ﻿ Particulier, qui nous doit un solde de 2399.88€" at bounding box center [468, 138] width 90 height 13
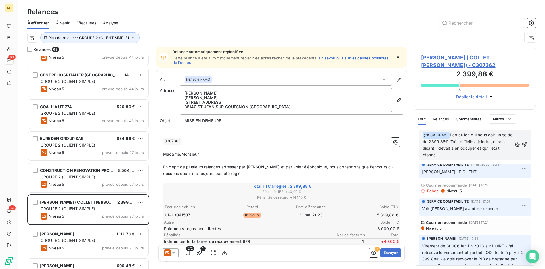
scroll to position [0, 0]
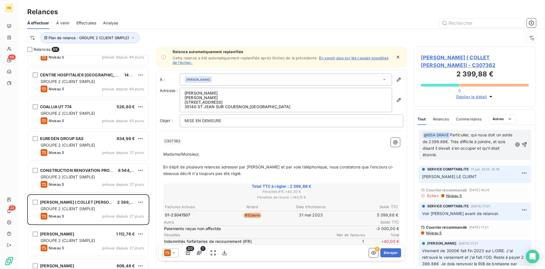
click at [451, 153] on p "﻿ @ ISSA DRAVE ﻿ Particulier, qui nous doit un solde de 2399.88€. Très difficil…" at bounding box center [468, 145] width 90 height 26
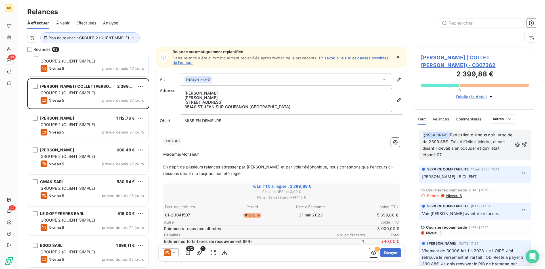
click at [447, 197] on span "Niveau 5" at bounding box center [454, 195] width 16 height 5
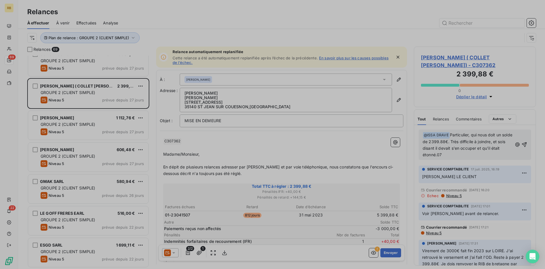
scroll to position [213, 122]
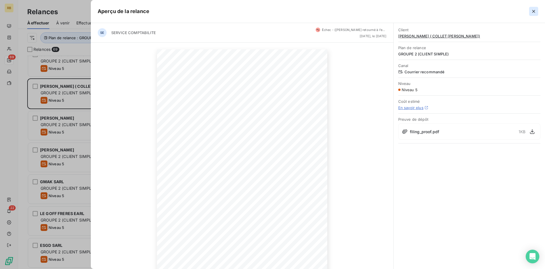
click at [535, 9] on icon "button" at bounding box center [534, 12] width 6 height 6
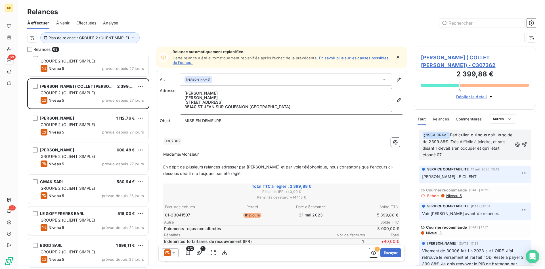
click at [251, 117] on p "MISE EN DEMEURE" at bounding box center [291, 120] width 214 height 7
click at [201, 119] on span "MISE EN DEMEURE" at bounding box center [202, 120] width 37 height 5
click at [226, 123] on p "MISE EN DEMEURE" at bounding box center [291, 120] width 214 height 7
drag, startPoint x: 454, startPoint y: 153, endPoint x: 422, endPoint y: 121, distance: 46.0
click at [422, 125] on div "﻿ @ ISSA DRAVE ﻿ Particulier, qui nous doit un solde de 2399.88€. Très difficil…" at bounding box center [474, 195] width 121 height 140
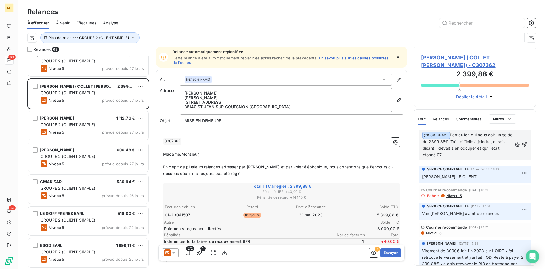
click at [453, 156] on p "﻿ @ ISSA DRAVE ﻿ Particulier, qui nous doit un solde de 2399.88€. Très difficil…" at bounding box center [468, 145] width 90 height 26
drag, startPoint x: 453, startPoint y: 156, endPoint x: 413, endPoint y: 138, distance: 43.8
click at [414, 138] on div "﻿ @ ISSA DRAVE ﻿ Particulier, qui nous doit un solde de 2399.88€. Très difficil…" at bounding box center [474, 195] width 121 height 140
click at [449, 156] on p "﻿ @ ISSA DRAVE ﻿ Particulier, qui nous doit un solde de 2399.88€. Très difficil…" at bounding box center [468, 145] width 90 height 26
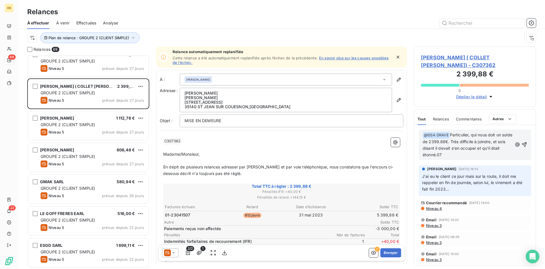
scroll to position [0, 0]
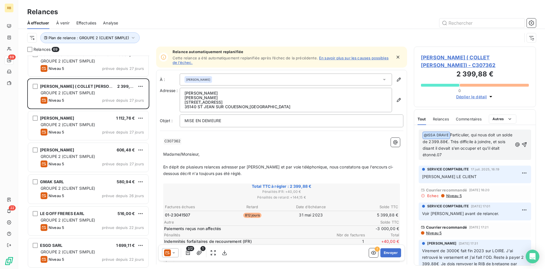
drag, startPoint x: 445, startPoint y: 156, endPoint x: 420, endPoint y: 132, distance: 34.5
click at [420, 132] on div "﻿ @ ISSA DRAVE ﻿ Particulier, qui nous doit un solde de 2399.88€. Très difficil…" at bounding box center [475, 144] width 112 height 30
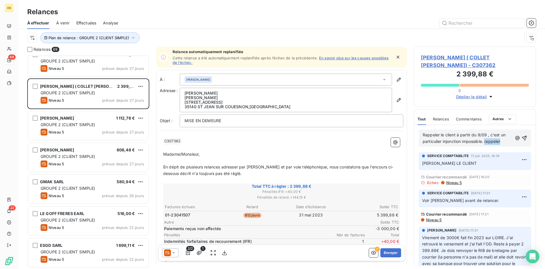
drag, startPoint x: 505, startPoint y: 140, endPoint x: 486, endPoint y: 138, distance: 20.0
click at [486, 138] on p "Rappeler le client à partir du 9/09 , c'est un particulier injonction impossibl…" at bounding box center [468, 138] width 90 height 13
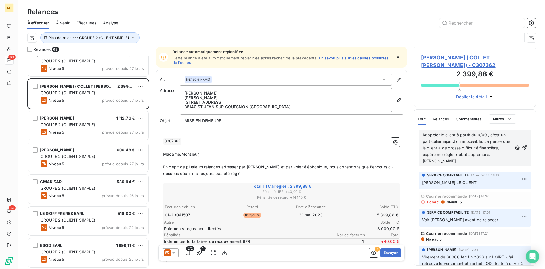
drag, startPoint x: 522, startPoint y: 145, endPoint x: 452, endPoint y: 152, distance: 69.9
click at [452, 152] on div "Rappeler le client à partir du 9/09 , c'est un particulier injonction impossibl…" at bounding box center [475, 147] width 104 height 33
click at [440, 149] on span "Rappeler le client à partir du 9/09 , c'est un particulier injonction impossibl…" at bounding box center [467, 147] width 89 height 31
click at [526, 145] on icon "button" at bounding box center [524, 147] width 5 height 5
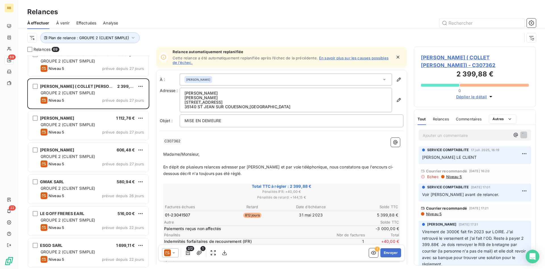
click at [459, 60] on span "JEAN GUY COLLET ( COLLET CAROLE HERVE) - C307362" at bounding box center [475, 61] width 108 height 15
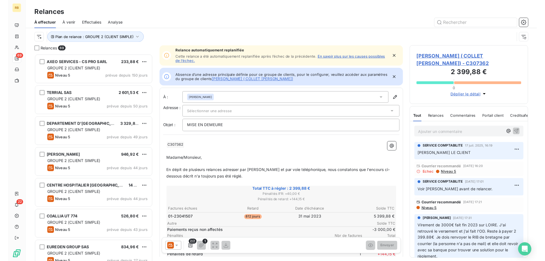
scroll to position [213, 122]
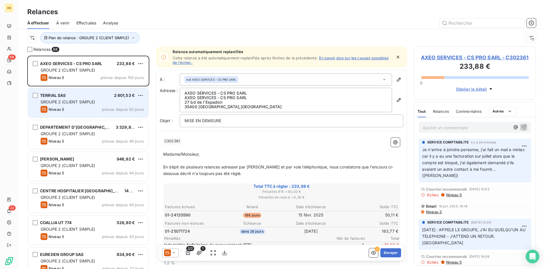
click at [89, 98] on div "TERRIAL SAS 2 601,53 € GROUPE 2 (CLIENT SIMPLE) Niveau 5 prévue depuis 50 jours" at bounding box center [88, 102] width 120 height 29
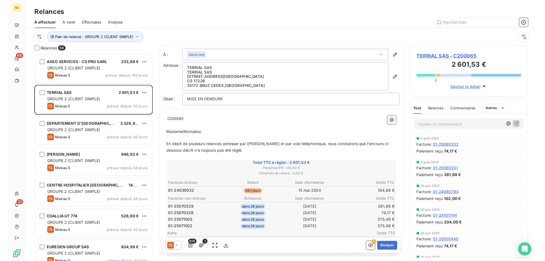
scroll to position [205, 122]
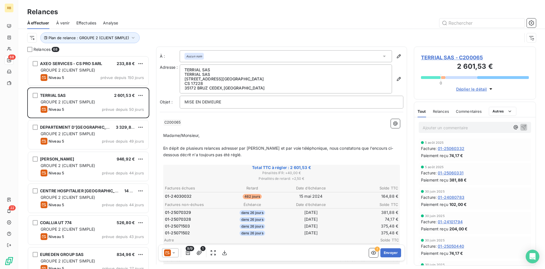
scroll to position [213, 122]
click at [438, 125] on p "Ajouter un commentaire ﻿" at bounding box center [466, 127] width 87 height 7
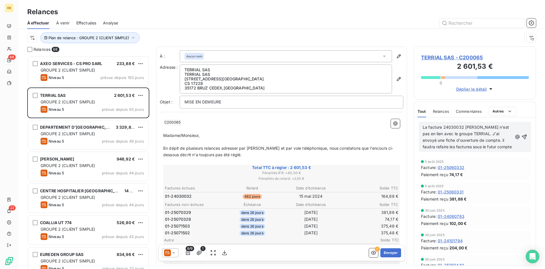
click at [445, 146] on span "La facture 24030032 SANDERS n'est pas en lien avec le groupe TERRIAL. J'ai envo…" at bounding box center [467, 137] width 89 height 24
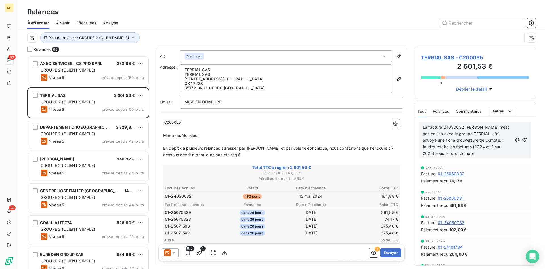
click at [465, 146] on span "La facture 24030032 SANDERS n'est pas en lien avec le groupe TERRIAL. J'ai envo…" at bounding box center [466, 140] width 87 height 31
click at [459, 155] on p "La facture 24030032 SANDERS n'est pas en lien avec le groupe TERRIAL. J'ai envo…" at bounding box center [468, 140] width 90 height 32
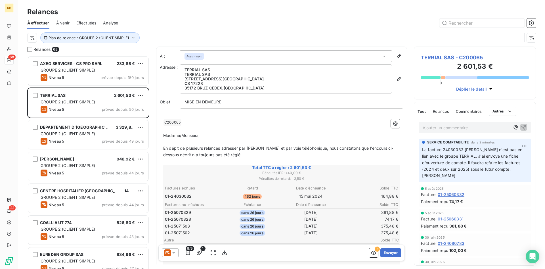
scroll to position [213, 122]
click at [495, 170] on p "La facture 24030032 [PERSON_NAME] n'est pas en lien avec le groupe TERRIAL. J'a…" at bounding box center [475, 162] width 106 height 32
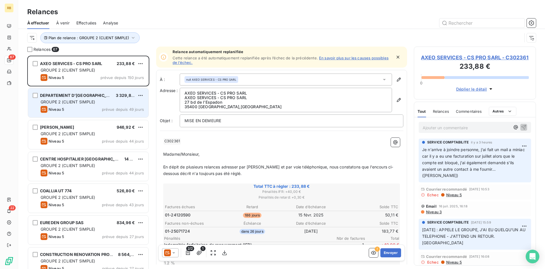
click at [58, 91] on div "DEPARTEMENT D'ILLE & VILAINE 3 329,81 € GROUPE 2 (CLIENT SIMPLE) Niveau 5 prévu…" at bounding box center [88, 102] width 120 height 29
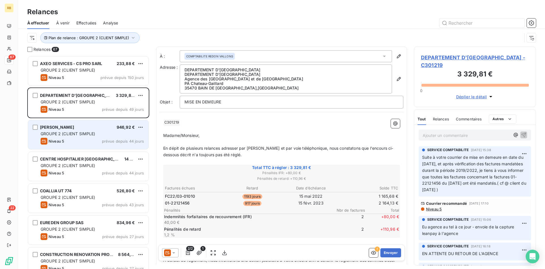
click at [81, 131] on div "GROUPE 2 (CLIENT SIMPLE)" at bounding box center [92, 134] width 103 height 6
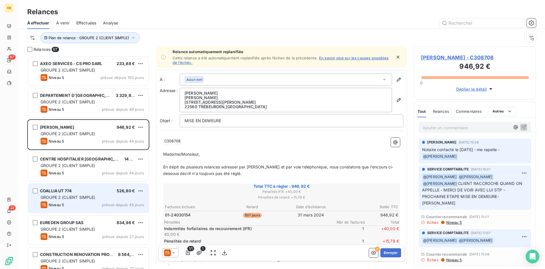
click at [74, 192] on div "COALLIA UT 774 526,80 €" at bounding box center [92, 190] width 103 height 5
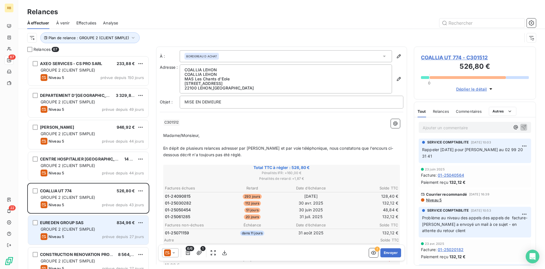
click at [66, 229] on span "GROUPE 2 (CLIENT SIMPLE)" at bounding box center [68, 228] width 55 height 5
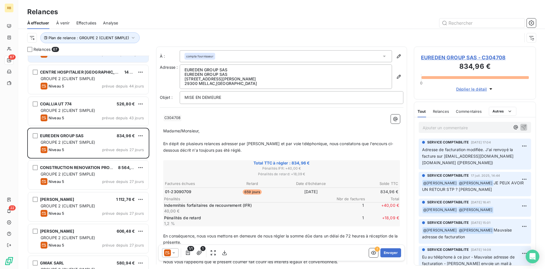
scroll to position [116, 0]
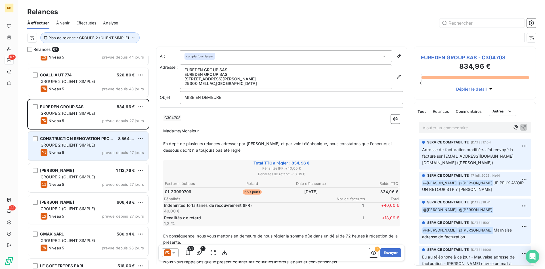
click at [88, 159] on div "CONSTRUCTION RENOVATION PROMOTION 8 564,11 € GROUPE 2 (CLIENT SIMPLE) Niveau 5 …" at bounding box center [88, 145] width 120 height 29
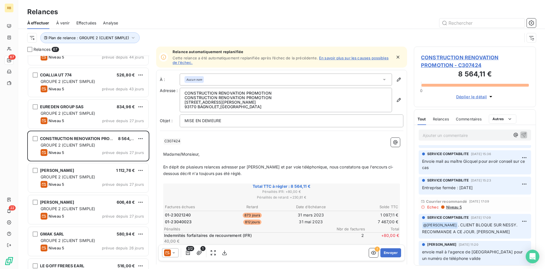
scroll to position [58, 0]
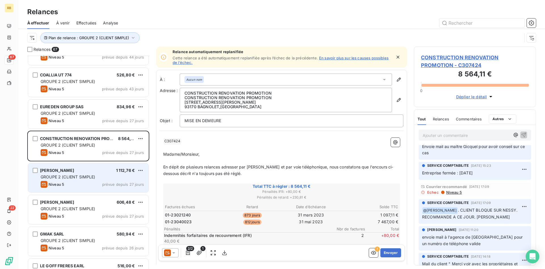
click at [75, 171] on div "[PERSON_NAME] 1 112,76 €" at bounding box center [92, 170] width 103 height 5
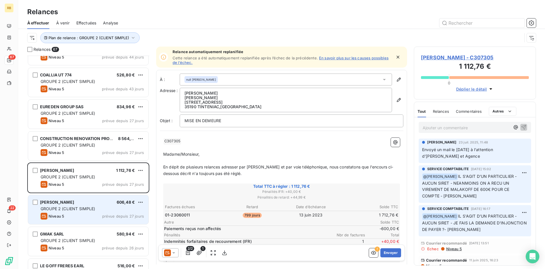
click at [81, 207] on span "GROUPE 2 (CLIENT SIMPLE)" at bounding box center [68, 208] width 55 height 5
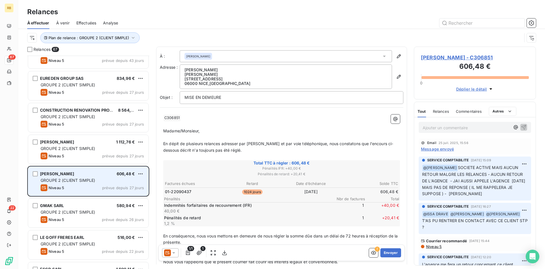
scroll to position [174, 0]
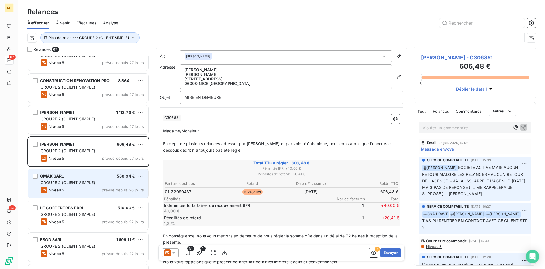
click at [63, 190] on span "Niveau 5" at bounding box center [57, 190] width 16 height 5
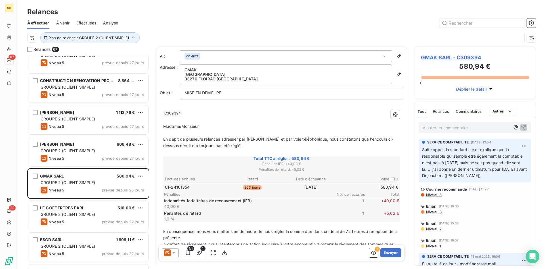
click at [433, 214] on span "Niveau 3" at bounding box center [433, 211] width 16 height 5
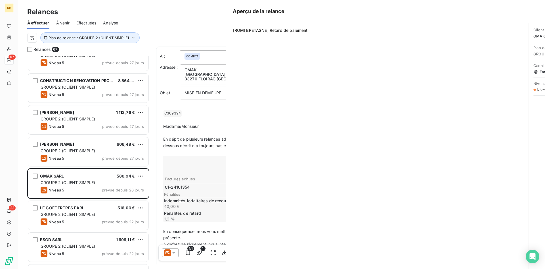
scroll to position [213, 122]
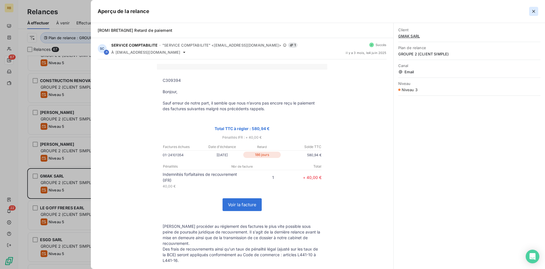
click at [532, 9] on icon "button" at bounding box center [534, 12] width 6 height 6
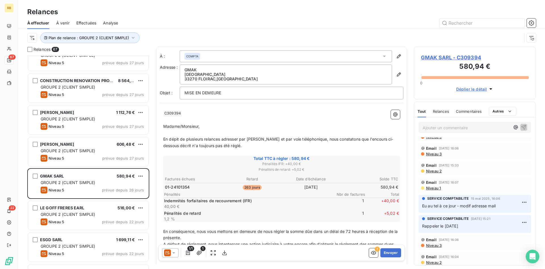
scroll to position [61, 0]
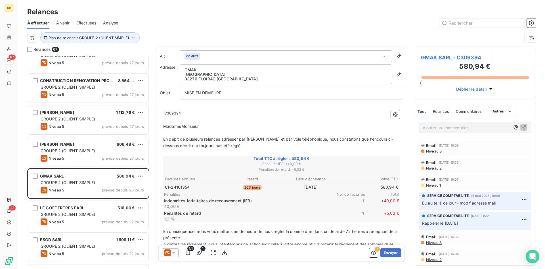
click at [434, 260] on span "Niveau 2" at bounding box center [433, 259] width 16 height 5
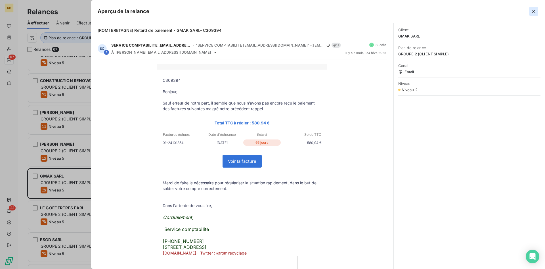
click at [531, 10] on icon "button" at bounding box center [534, 12] width 6 height 6
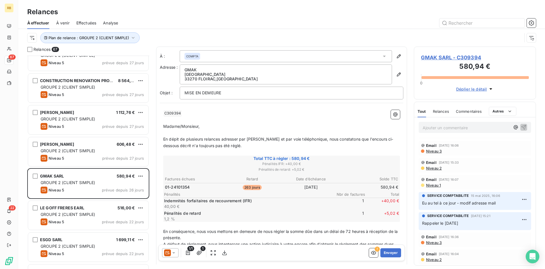
scroll to position [0, 0]
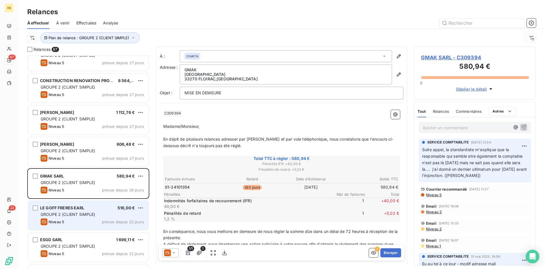
click at [74, 211] on div "GROUPE 2 (CLIENT SIMPLE)" at bounding box center [92, 214] width 103 height 6
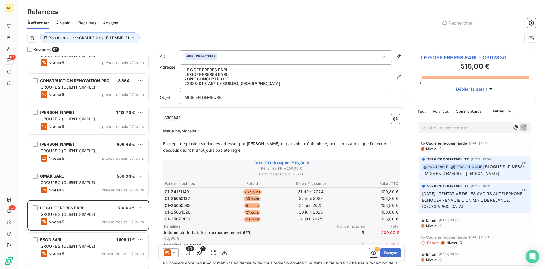
click at [448, 124] on p "Ajouter un commentaire ﻿" at bounding box center [466, 127] width 87 height 7
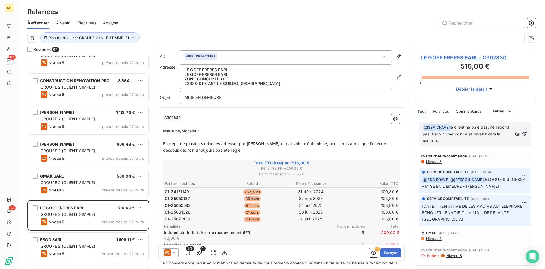
drag, startPoint x: 450, startPoint y: 141, endPoint x: 499, endPoint y: 134, distance: 49.0
click at [499, 134] on p "﻿ @ ISSA DRAVE ﻿ le client ne paie pas, ne répond pas. Peux tu me voir ça et re…" at bounding box center [468, 134] width 90 height 20
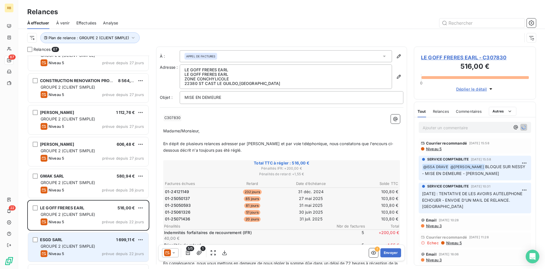
click at [89, 240] on div "ESGD SARL 1 699,11 €" at bounding box center [92, 239] width 103 height 5
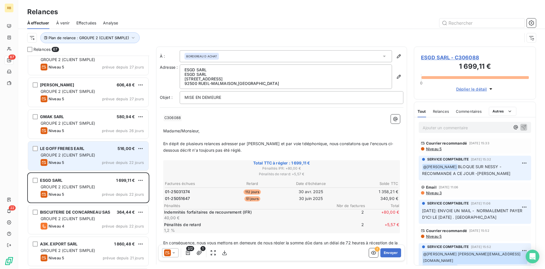
scroll to position [261, 0]
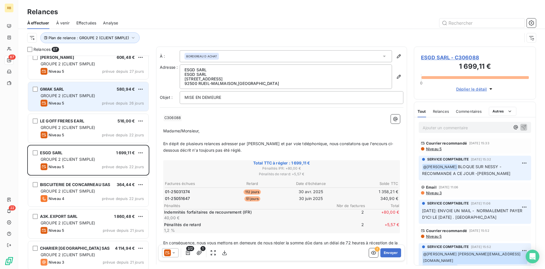
click at [92, 95] on span "GROUPE 2 (CLIENT SIMPLE)" at bounding box center [68, 95] width 55 height 5
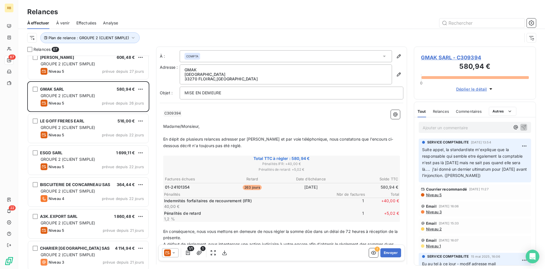
click at [474, 125] on p "Ajouter un commentaire ﻿" at bounding box center [466, 127] width 87 height 7
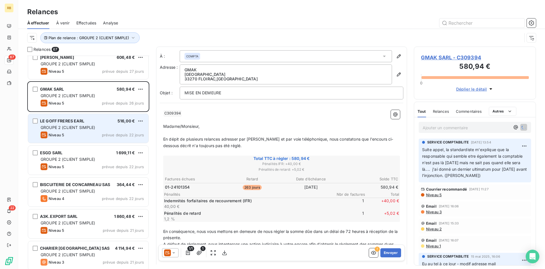
click at [85, 121] on div "LE GOFF FRERES EARL 516,00 €" at bounding box center [92, 120] width 103 height 5
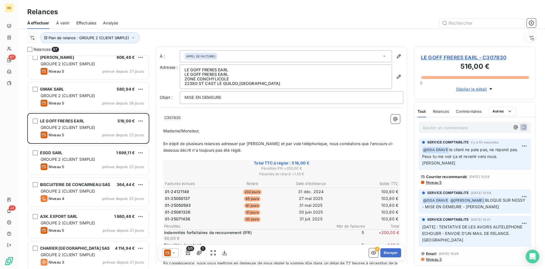
click at [452, 127] on p "Ajouter un commentaire ﻿" at bounding box center [466, 127] width 87 height 7
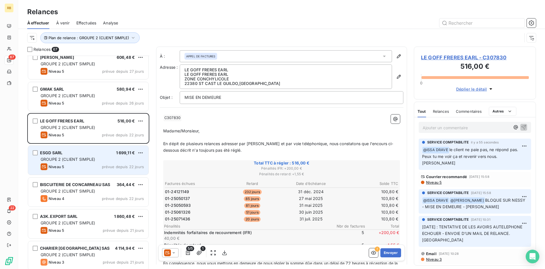
click at [69, 153] on div "ESGD SARL 1 699,11 €" at bounding box center [92, 152] width 103 height 5
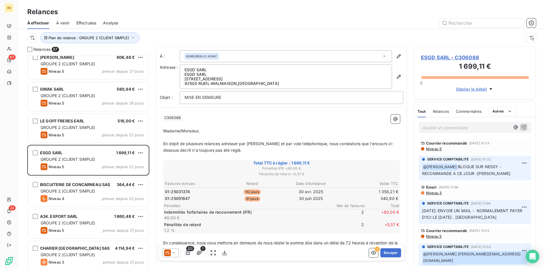
click at [441, 125] on p "Ajouter un commentaire ﻿" at bounding box center [466, 127] width 87 height 7
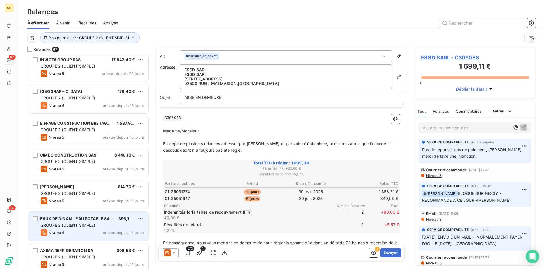
scroll to position [730, 0]
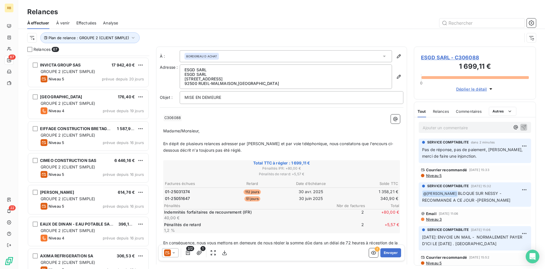
click at [463, 155] on p "Pas de réponse, pas de paiement, [PERSON_NAME], merci de faire une injonction." at bounding box center [475, 152] width 106 height 13
click at [526, 145] on html "RB 67 22 Relances À effectuer À venir Effectuées Analyse Plan de relance : GROU…" at bounding box center [272, 134] width 545 height 269
click at [503, 162] on div "Editer" at bounding box center [511, 158] width 32 height 9
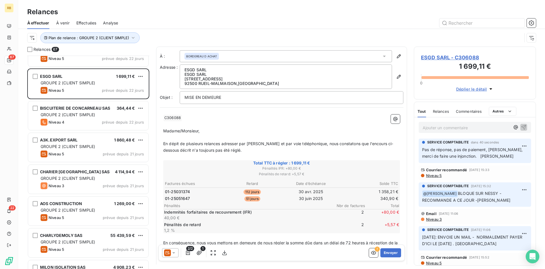
scroll to position [348, 0]
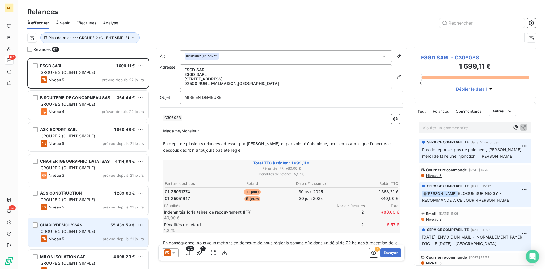
click at [74, 229] on span "GROUPE 2 (CLIENT SIMPLE)" at bounding box center [68, 231] width 55 height 5
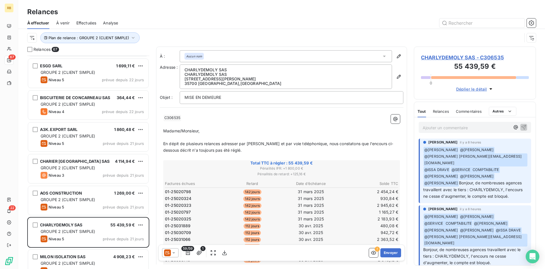
click at [458, 129] on p "Ajouter un commentaire ﻿" at bounding box center [466, 127] width 87 height 7
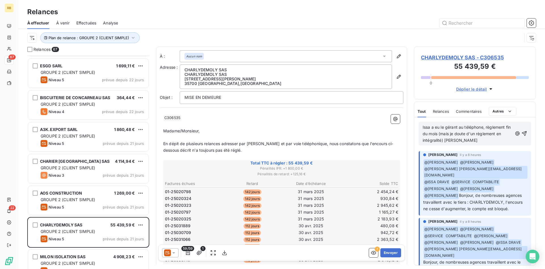
click at [438, 133] on span "Issa a eu le gérant au téléphone, règlement fin du mois (mais je doute d'un règ…" at bounding box center [467, 134] width 89 height 18
click at [485, 141] on p "Issa a eu le gérant au téléphone, règlement fin du mois d'Aout (mais je doute d…" at bounding box center [468, 134] width 90 height 20
click at [447, 142] on span "Issa a eu le gérant au téléphone, règlement fin du mois d'Aout (mais je doute d…" at bounding box center [467, 134] width 89 height 18
click at [450, 140] on span "Issa a eu le gérant au téléphone, règlement fin du mois d'Aout (mais je doute d…" at bounding box center [467, 134] width 89 height 18
click at [525, 134] on icon "button" at bounding box center [524, 133] width 5 height 5
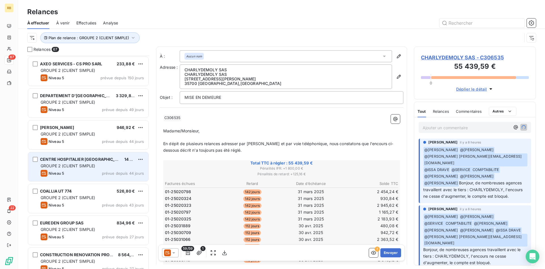
scroll to position [58, 0]
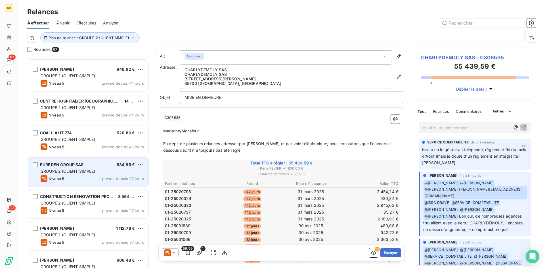
click at [96, 165] on div "EUREDEN GROUP SAS 834,96 €" at bounding box center [92, 164] width 103 height 5
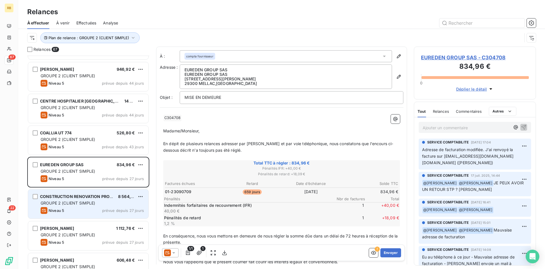
click at [71, 197] on span "CONSTRUCTION RENOVATION PROMOTION" at bounding box center [83, 196] width 87 height 5
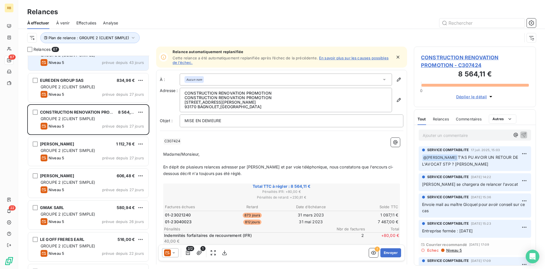
scroll to position [145, 0]
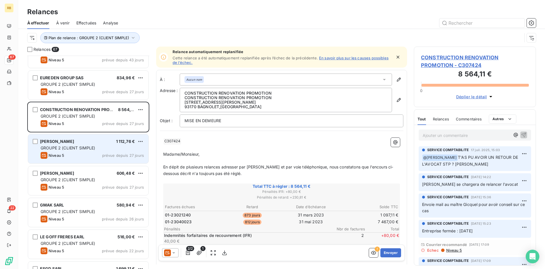
click at [87, 151] on div "[PERSON_NAME] 1 112,76 € GROUPE 2 (CLIENT SIMPLE) Niveau 5 prévue depuis 27 jou…" at bounding box center [88, 148] width 120 height 29
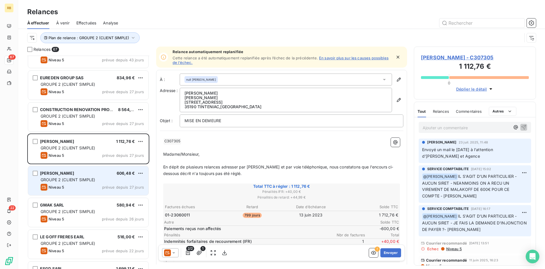
click at [80, 182] on div "GROUPE 2 (CLIENT SIMPLE)" at bounding box center [92, 180] width 103 height 6
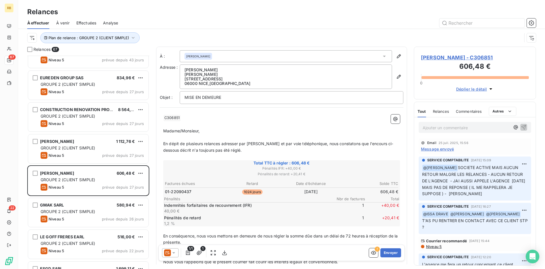
click at [430, 129] on p "Ajouter un commentaire ﻿" at bounding box center [466, 127] width 87 height 7
drag, startPoint x: 503, startPoint y: 128, endPoint x: 412, endPoint y: 127, distance: 90.5
click at [414, 127] on div "﻿ @ ISSA DRAVE ﻿ toujours pas de règlement Email [DATE] 15:56 Message envoyé SE…" at bounding box center [474, 191] width 121 height 148
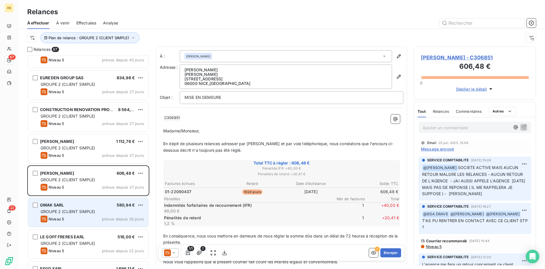
click at [67, 211] on span "GROUPE 2 (CLIENT SIMPLE)" at bounding box center [68, 211] width 55 height 5
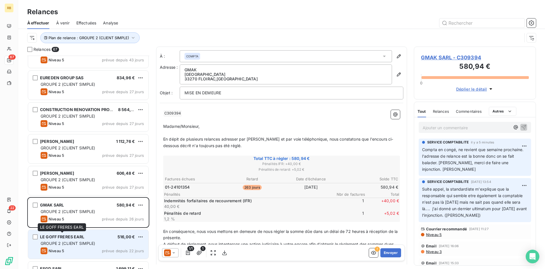
click at [73, 236] on span "LE GOFF FRERES EARL" at bounding box center [62, 236] width 44 height 5
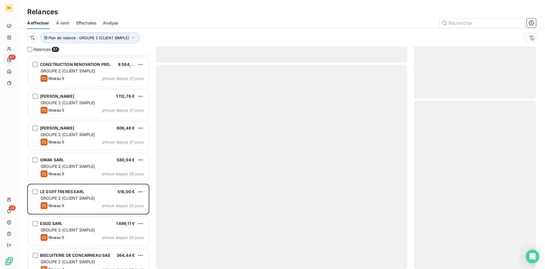
scroll to position [203, 0]
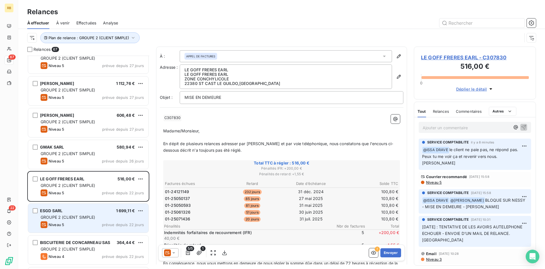
click at [79, 214] on div "GROUPE 2 (CLIENT SIMPLE)" at bounding box center [92, 217] width 103 height 6
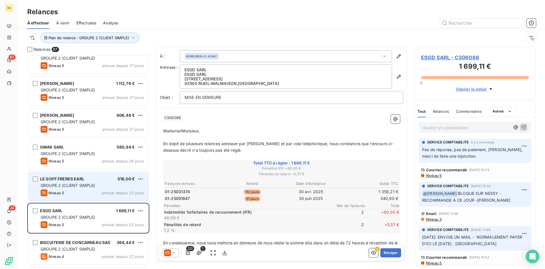
click at [90, 180] on div "LE GOFF FRERES EARL 516,00 €" at bounding box center [92, 178] width 103 height 5
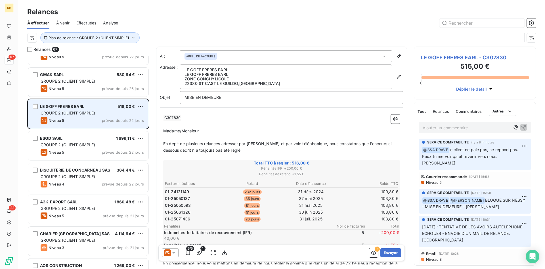
scroll to position [290, 0]
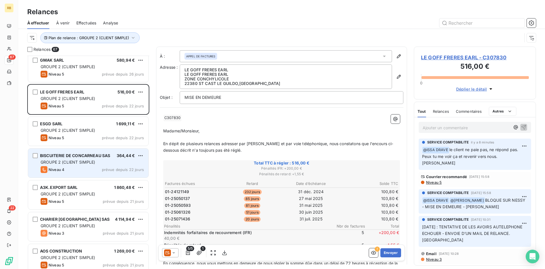
click at [79, 165] on div "GROUPE 2 (CLIENT SIMPLE)" at bounding box center [92, 162] width 103 height 6
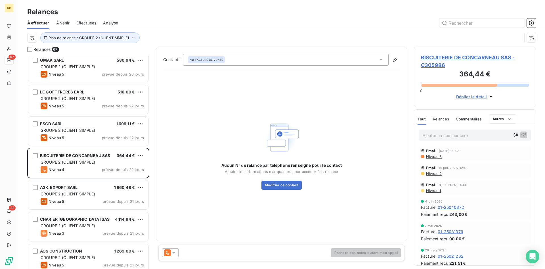
click at [173, 254] on icon at bounding box center [174, 253] width 6 height 6
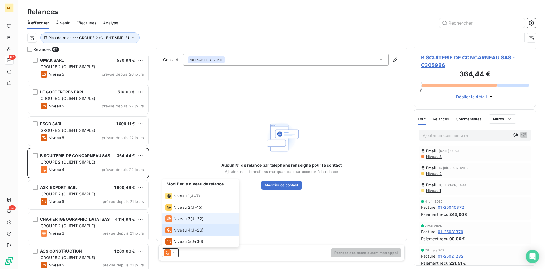
click at [182, 220] on span "Niveau 3" at bounding box center [181, 219] width 17 height 6
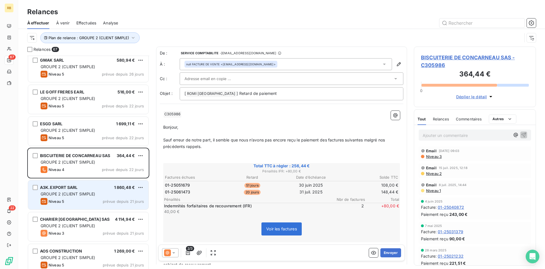
click at [80, 200] on div "Niveau 5 prévue depuis 21 jours" at bounding box center [92, 201] width 103 height 7
